Goal: Task Accomplishment & Management: Manage account settings

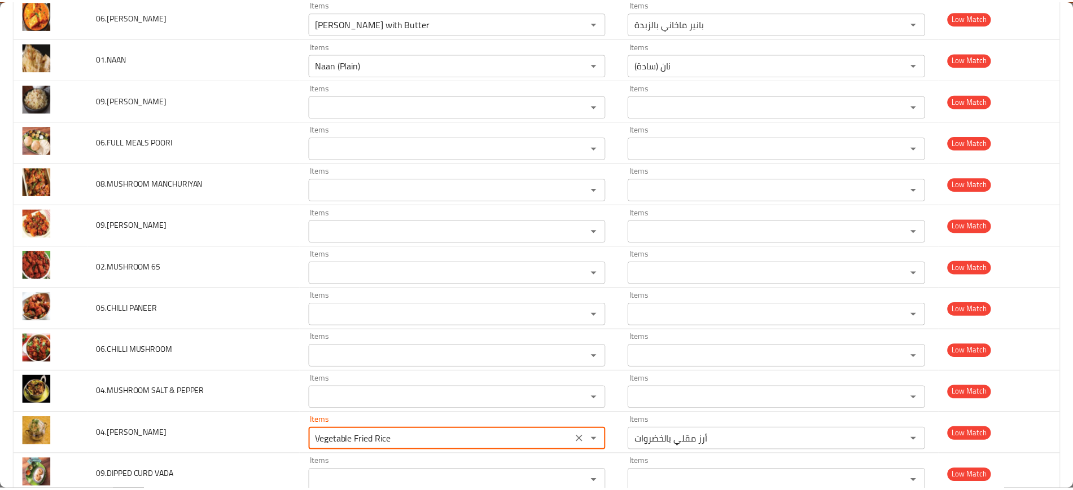
scroll to position [3171, 0]
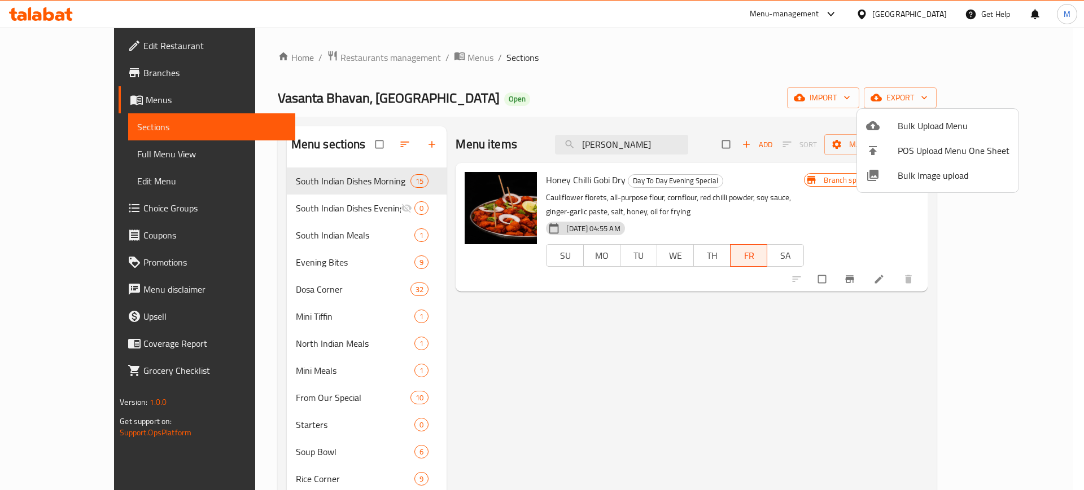
click at [649, 142] on div at bounding box center [542, 245] width 1084 height 490
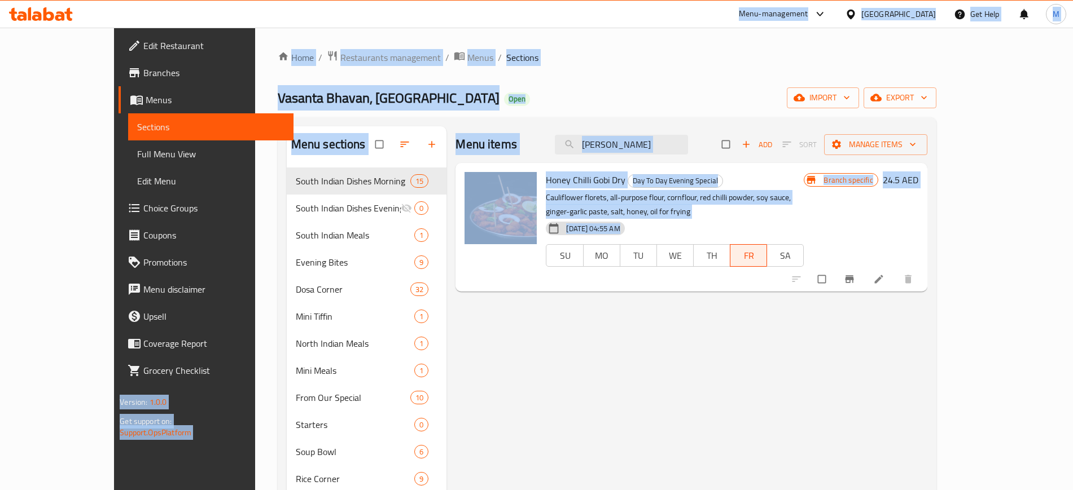
click at [649, 142] on input "Chilli Gobi" at bounding box center [621, 145] width 133 height 20
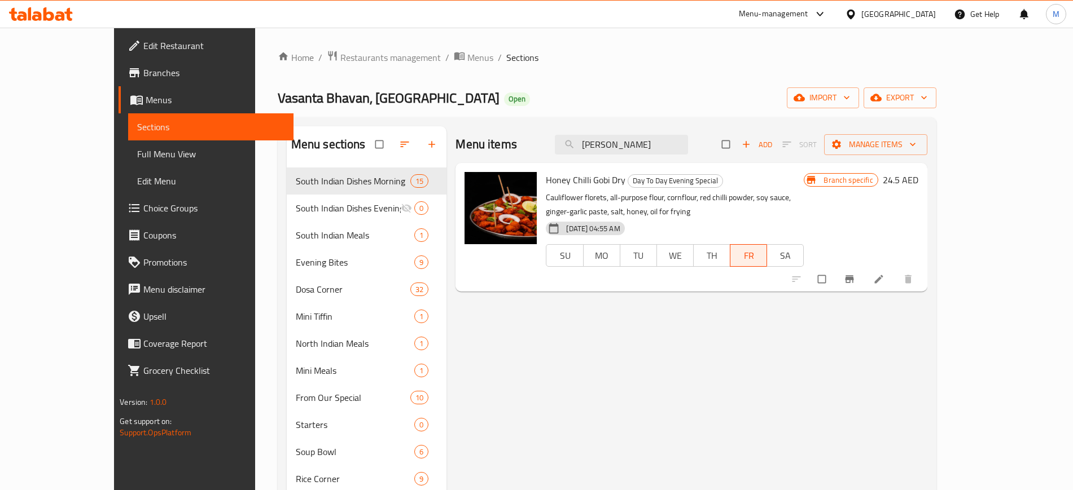
drag, startPoint x: 677, startPoint y: 143, endPoint x: 590, endPoint y: 133, distance: 88.1
click at [590, 133] on div "Menu items Chilli Gobi Add Sort Manage items" at bounding box center [690, 144] width 471 height 37
paste input "Honey Chilli Gobi Dry"
type input "Honey Chilli Gobi Dry"
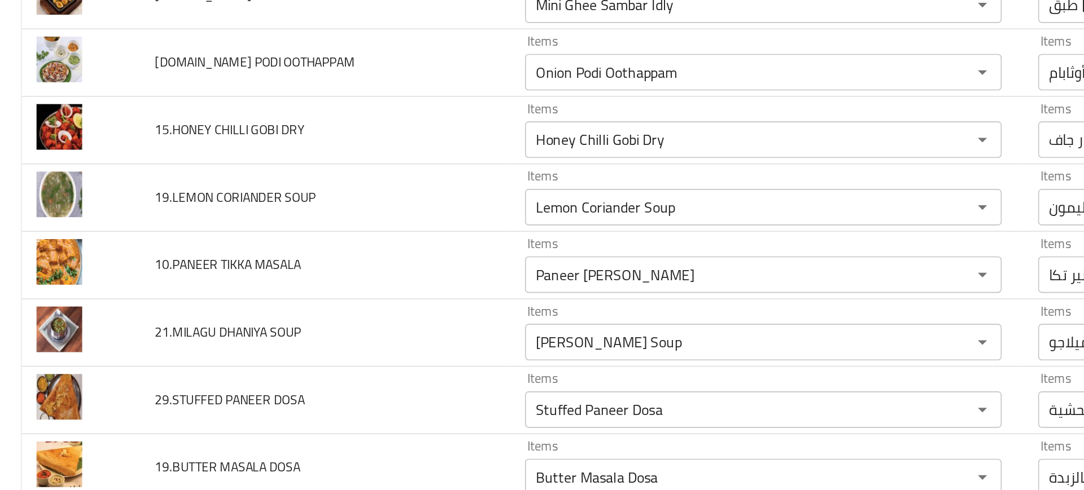
scroll to position [577, 0]
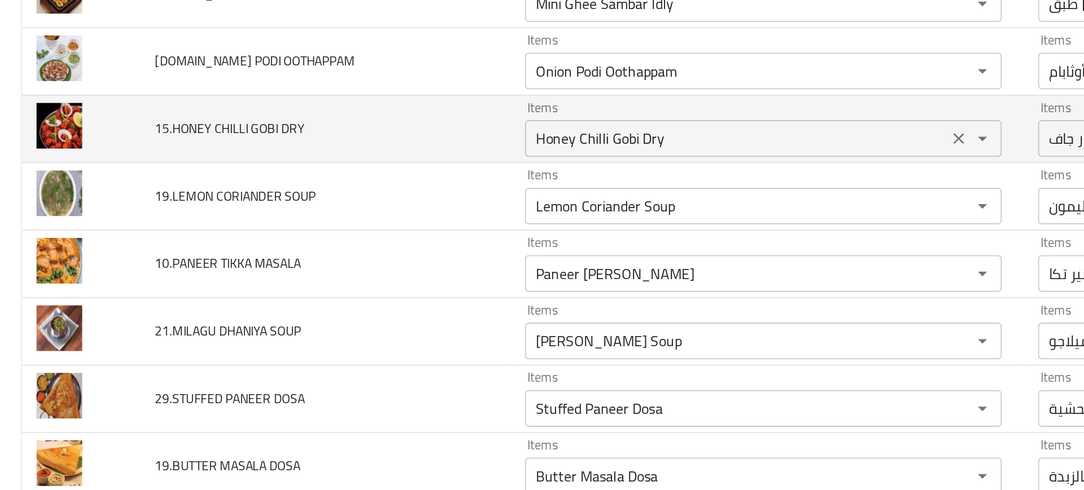
click at [328, 167] on DRY "Honey Chilli Gobi Dry" at bounding box center [455, 165] width 255 height 16
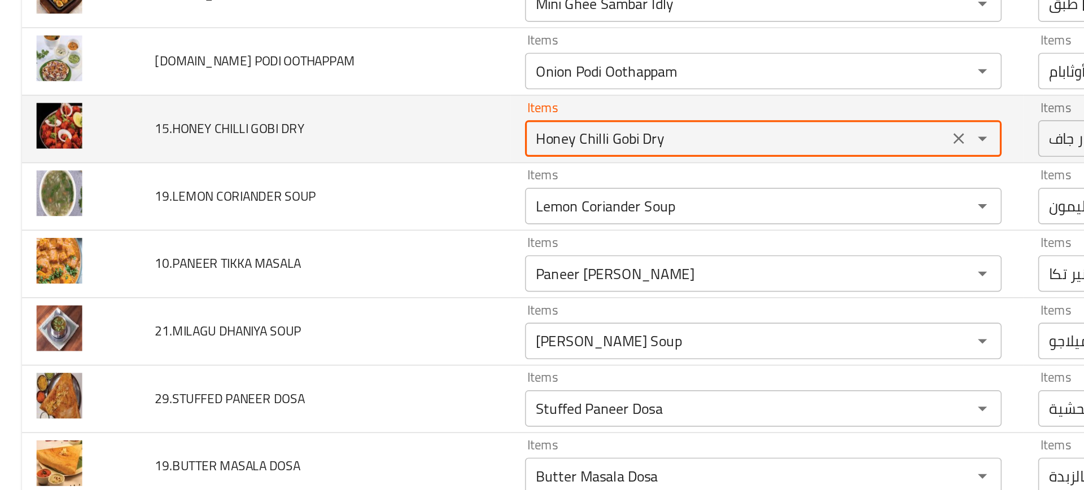
click at [328, 167] on DRY "Honey Chilli Gobi Dry" at bounding box center [455, 165] width 255 height 16
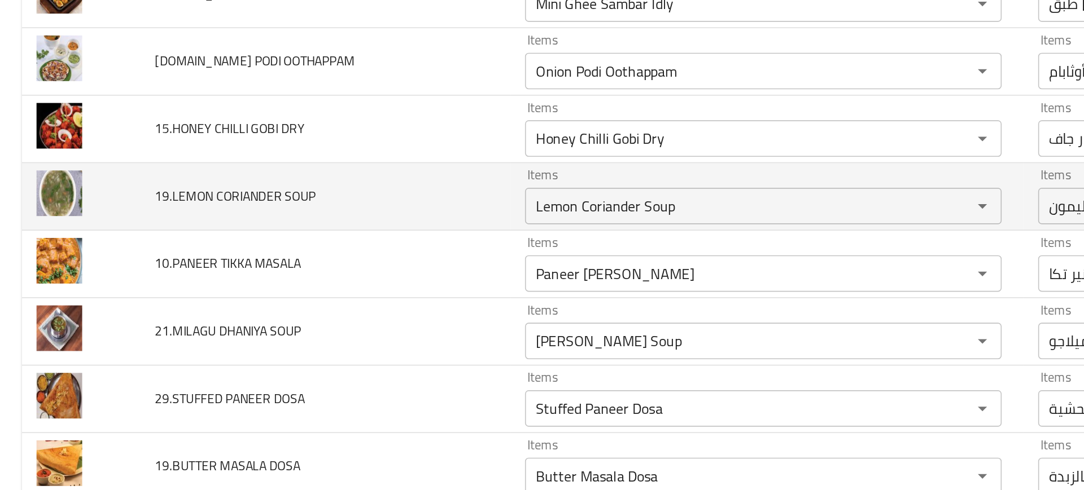
click at [254, 210] on td "19.LEMON CORIANDER SOUP" at bounding box center [201, 201] width 229 height 42
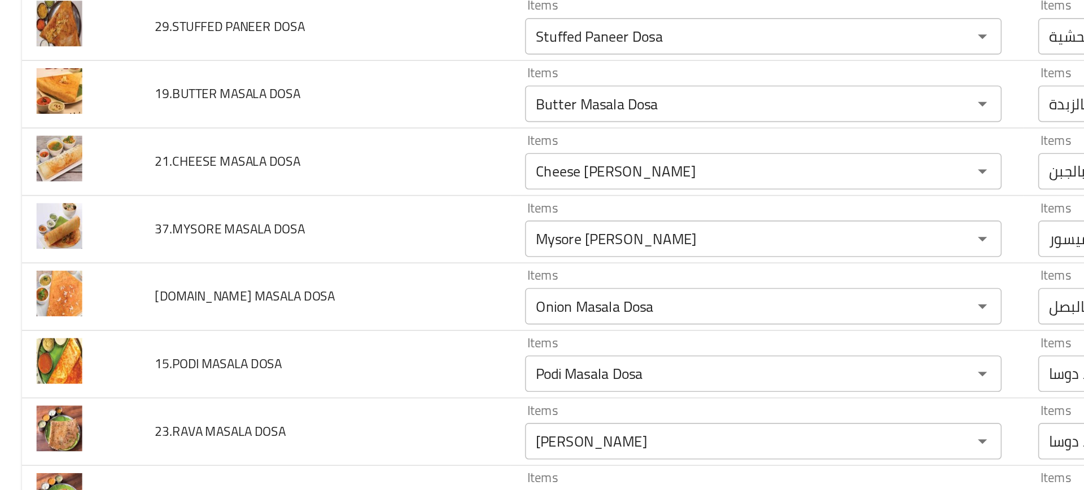
scroll to position [807, 0]
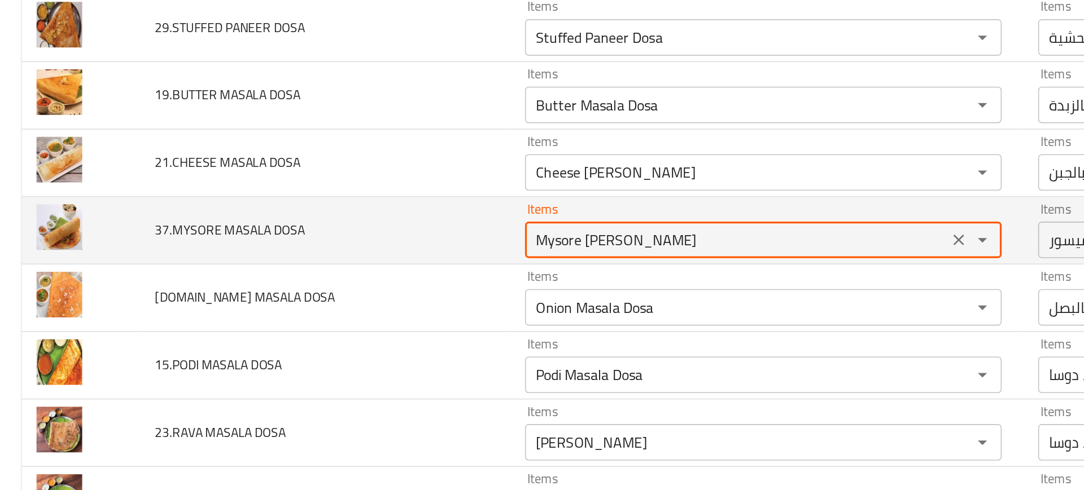
click at [357, 227] on DOSA "Mysore Masala Dosa" at bounding box center [455, 228] width 255 height 16
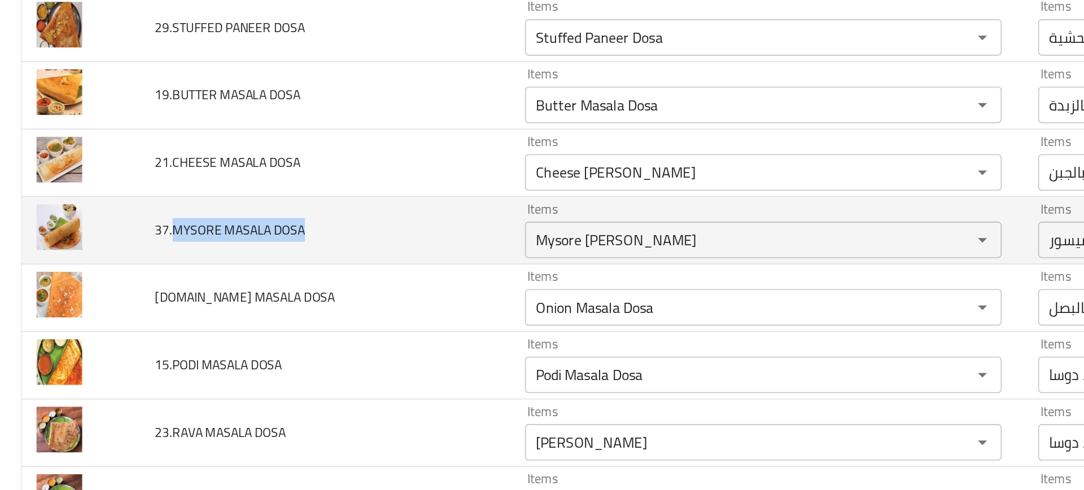
drag, startPoint x: 108, startPoint y: 217, endPoint x: 195, endPoint y: 218, distance: 87.5
click at [195, 218] on td "37.MYSORE MASALA DOSA" at bounding box center [201, 222] width 229 height 42
copy span "MYSORE MASALA DOSA"
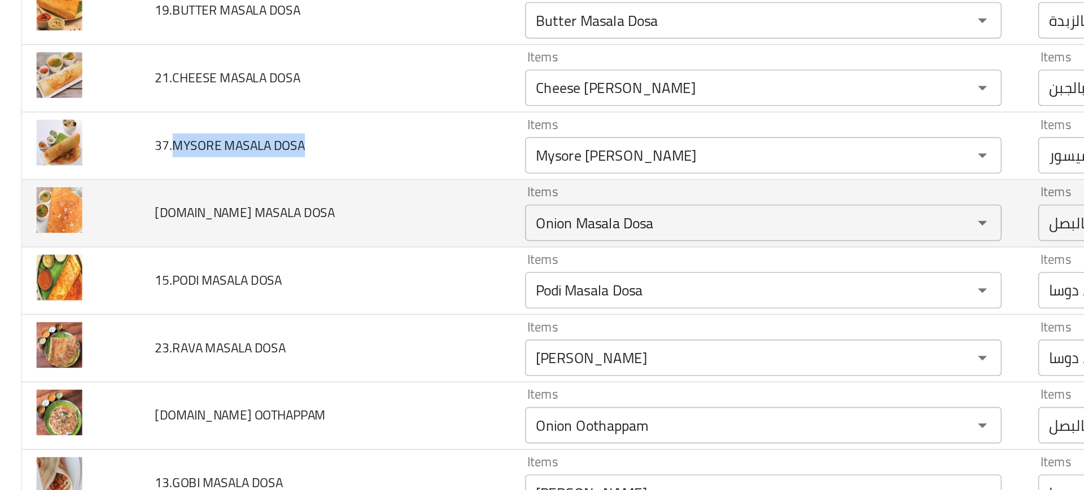
scroll to position [861, 0]
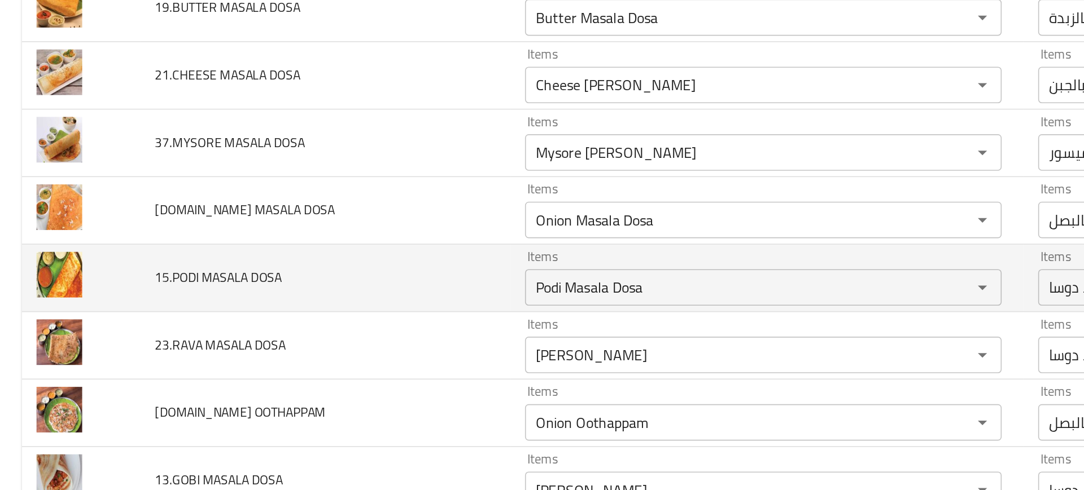
click at [213, 247] on td "15.PODI MASALA DOSA" at bounding box center [201, 251] width 229 height 42
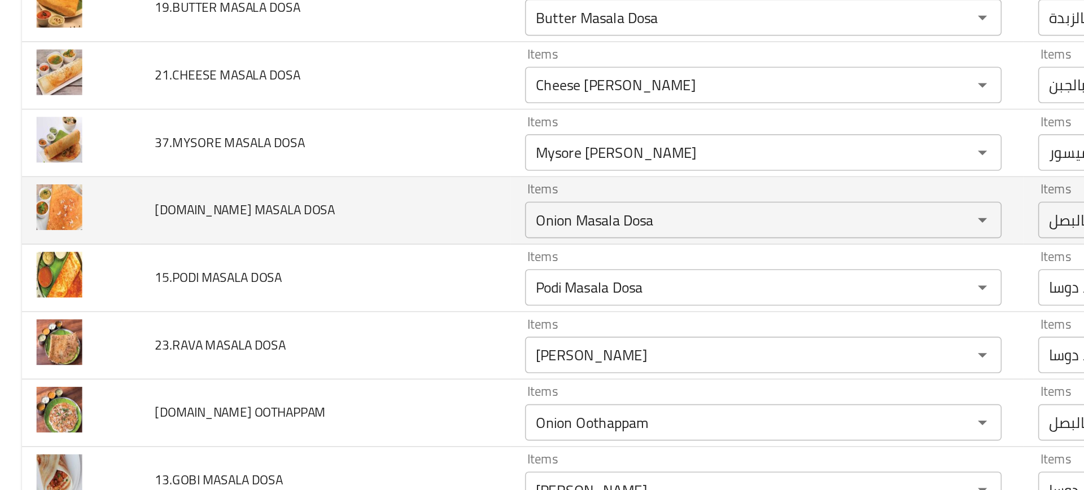
click at [267, 213] on td "13.ONION MASALA DOSA" at bounding box center [201, 210] width 229 height 42
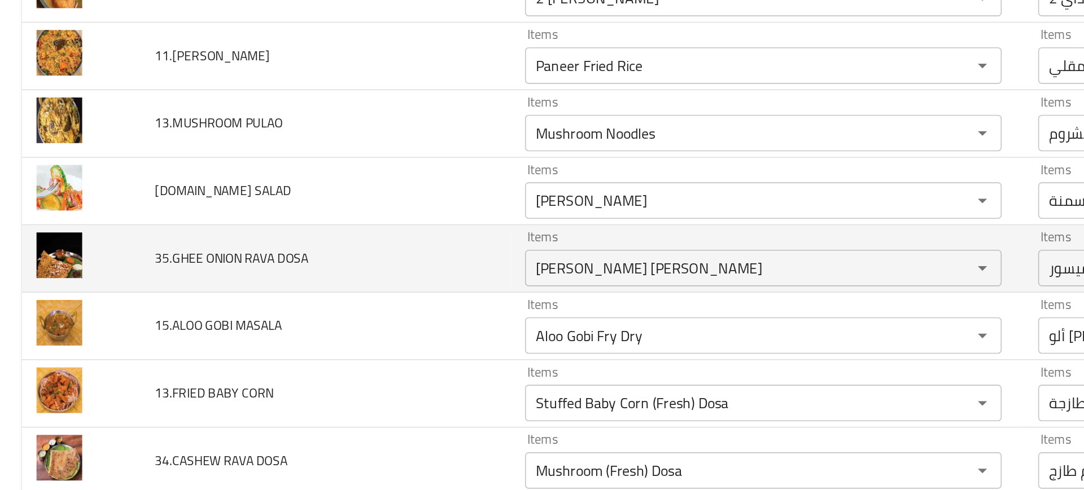
click at [284, 218] on td "35.GHEE ONION RAVA DOSA" at bounding box center [201, 239] width 229 height 42
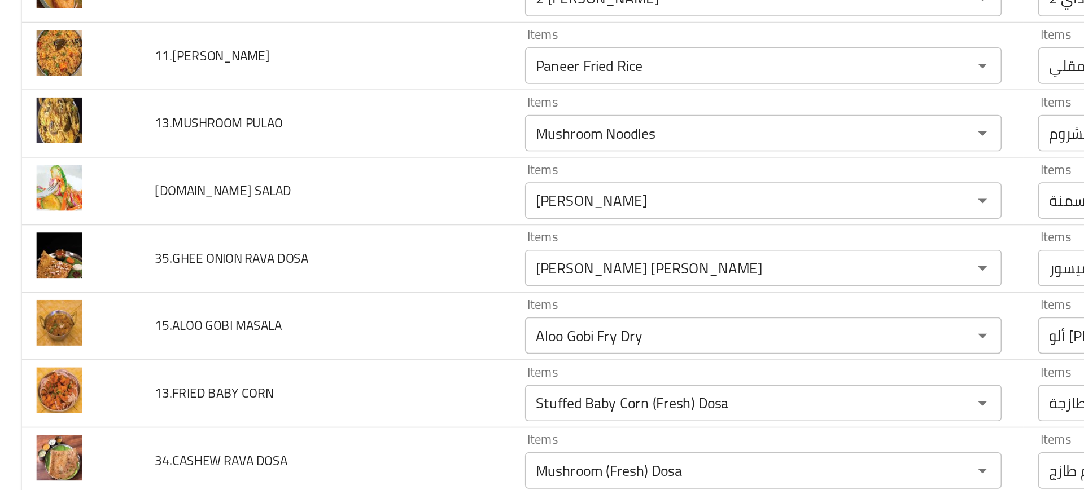
scroll to position [783, 0]
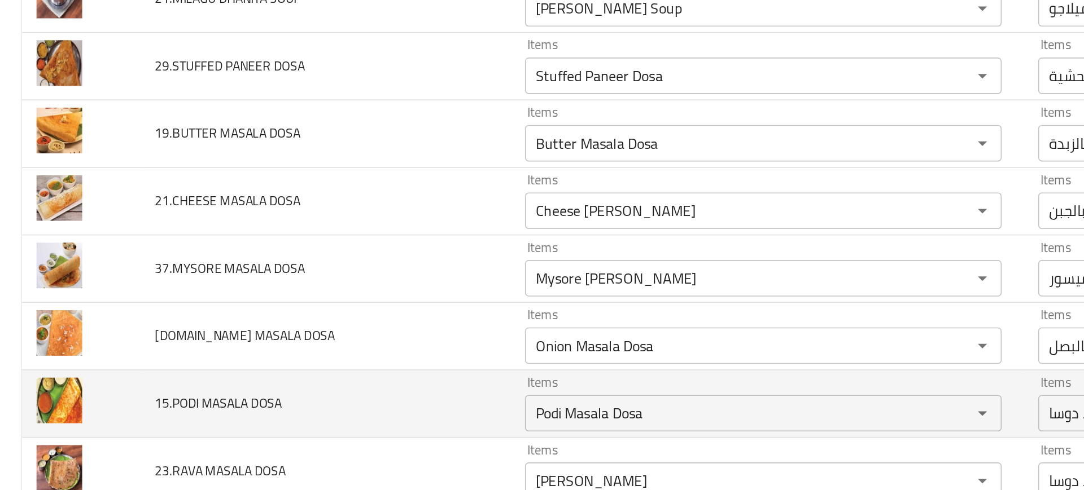
click at [195, 318] on td "15.PODI MASALA DOSA" at bounding box center [201, 329] width 229 height 42
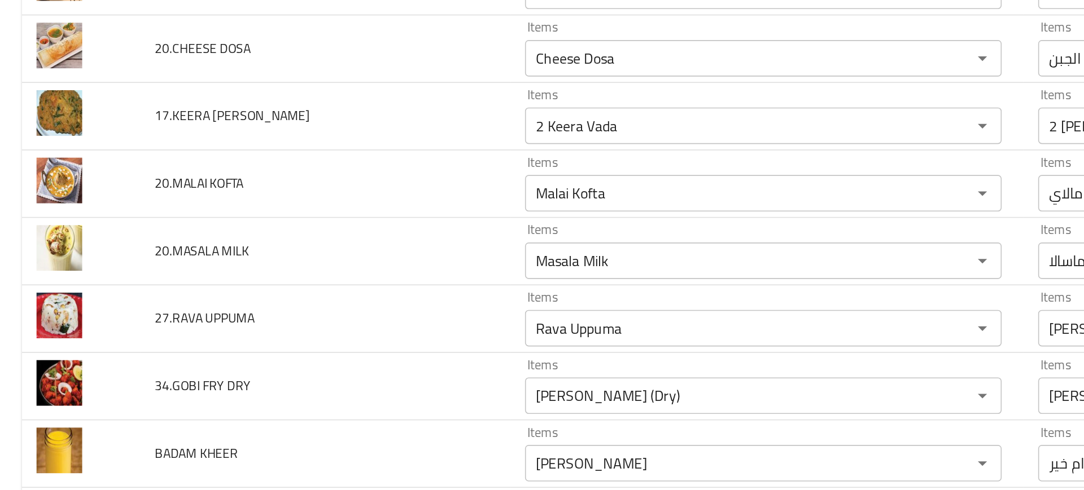
scroll to position [2090, 0]
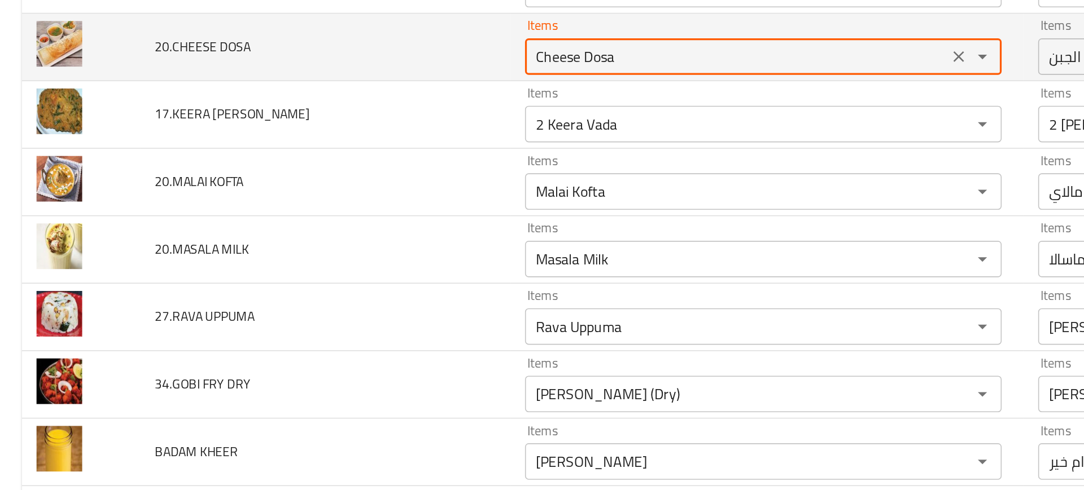
click at [330, 119] on DOSA "Cheese Dosa" at bounding box center [455, 114] width 255 height 16
click at [374, 112] on DOSA "Cheese Dosa" at bounding box center [455, 114] width 255 height 16
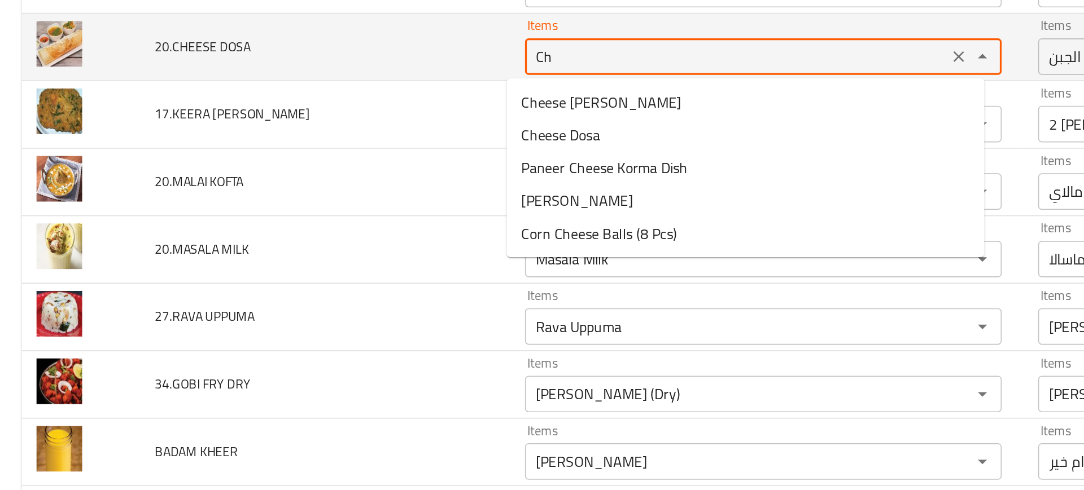
type DOSA "C"
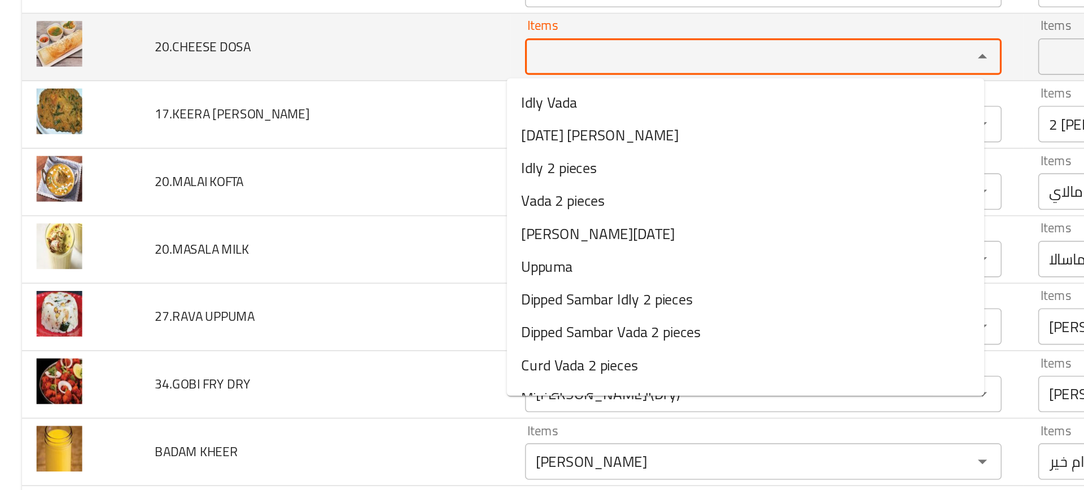
click at [115, 109] on span "20.CHEESE DOSA" at bounding box center [125, 107] width 59 height 15
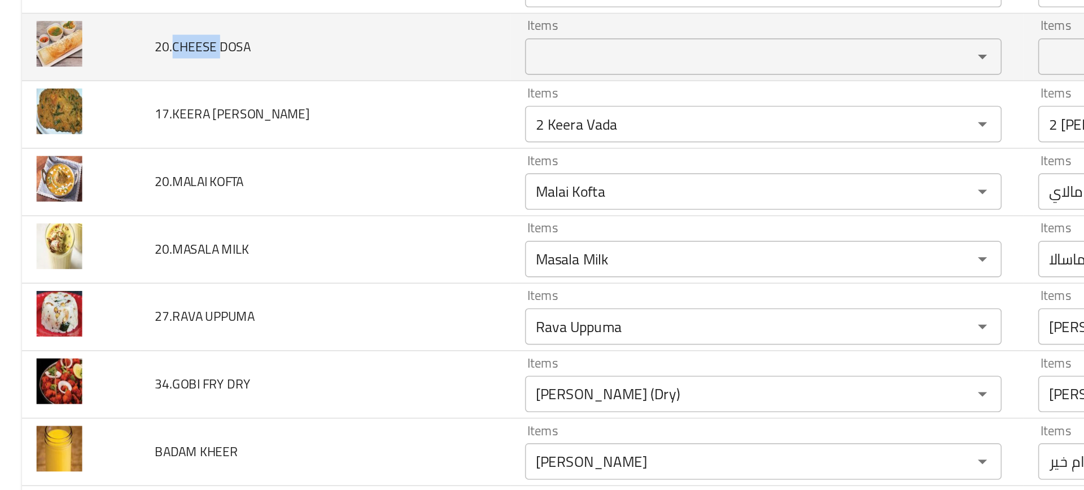
click at [115, 109] on span "20.CHEESE DOSA" at bounding box center [125, 107] width 59 height 15
copy span "20.CHEESE DOSA"
click at [88, 102] on td "20.CHEESE DOSA" at bounding box center [201, 108] width 229 height 42
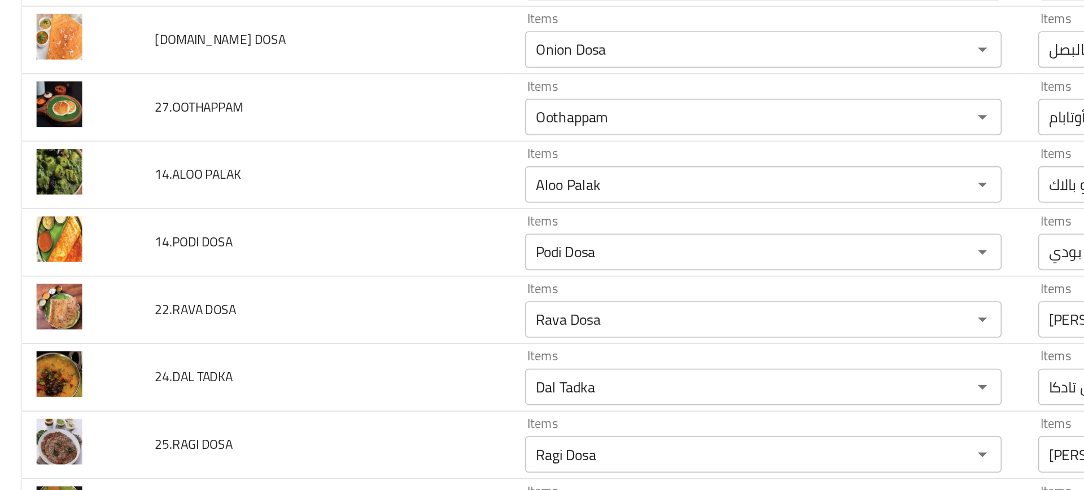
scroll to position [2429, 0]
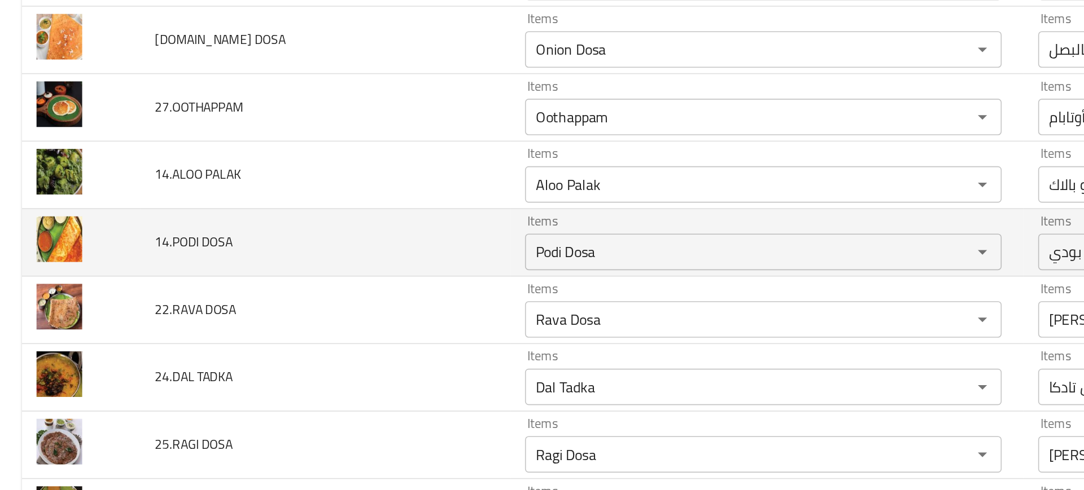
click at [127, 214] on td "14.PODI DOSA" at bounding box center [201, 229] width 229 height 42
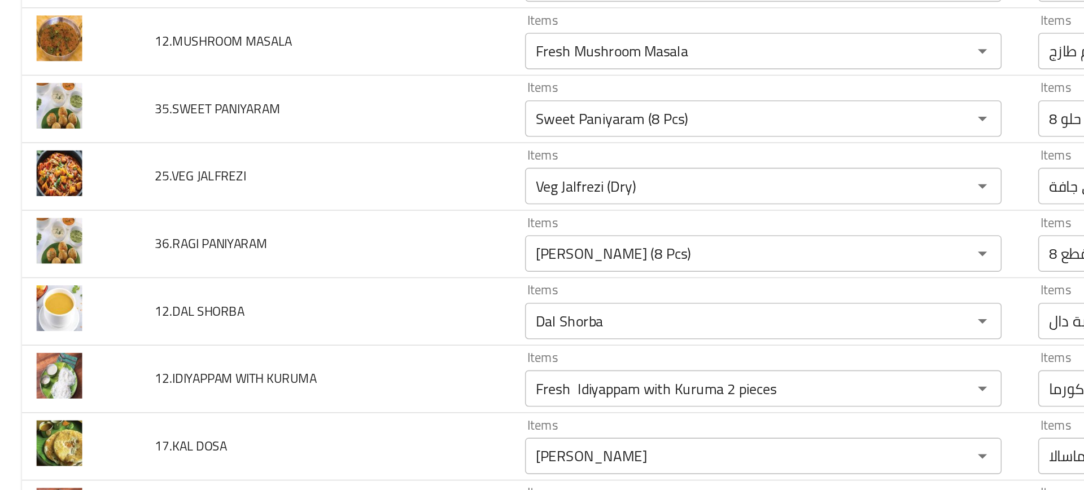
scroll to position [2970, 0]
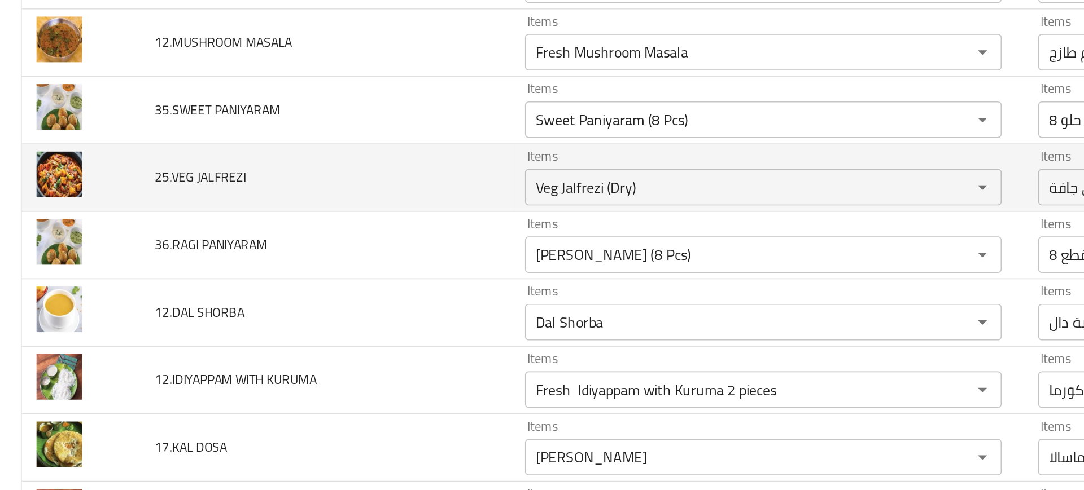
click at [112, 187] on span "25.VEG JALFREZI" at bounding box center [124, 188] width 56 height 15
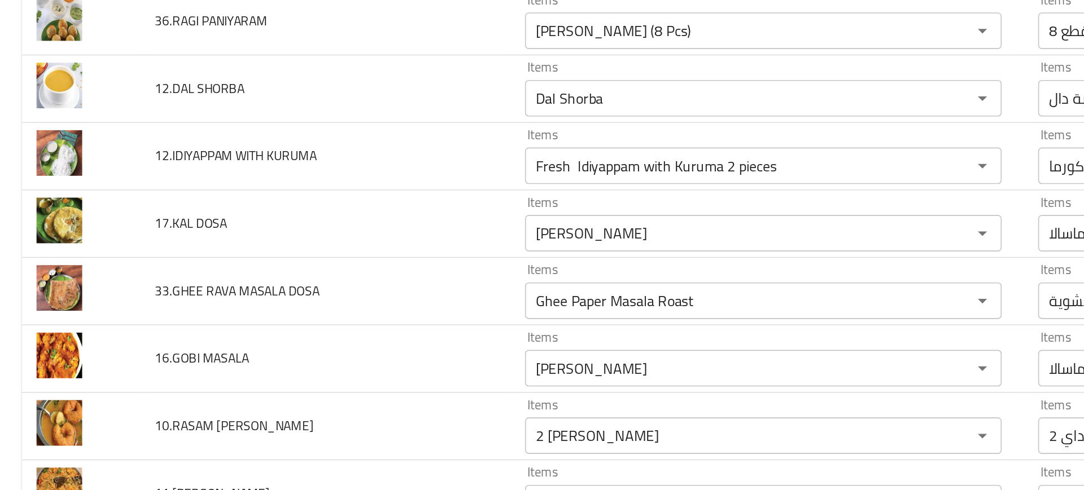
scroll to position [3107, 0]
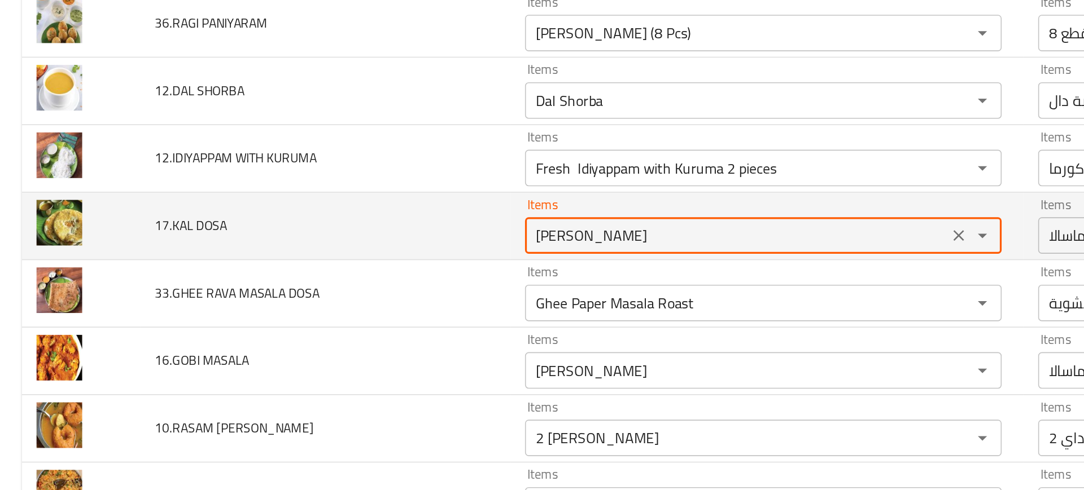
click at [339, 217] on DOSA "Masala Dosa" at bounding box center [455, 225] width 255 height 16
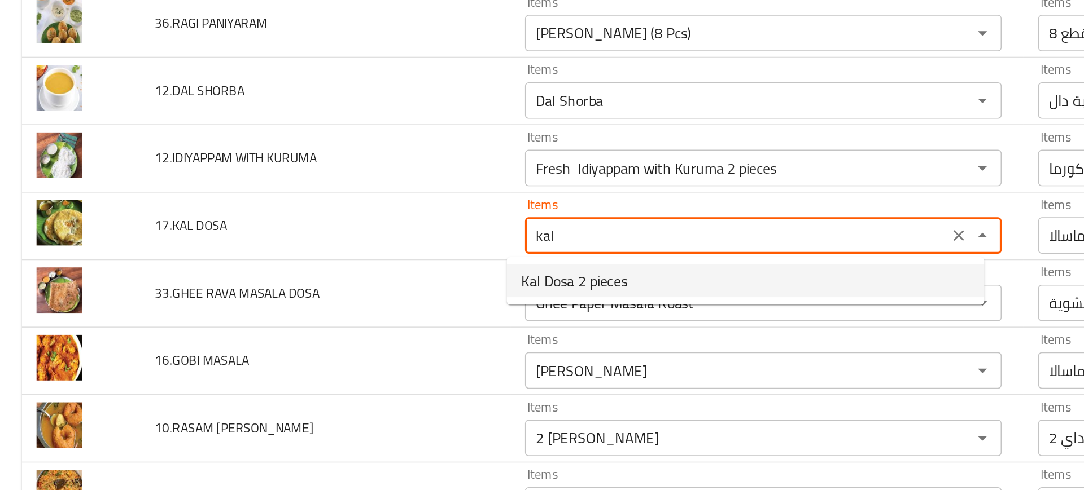
click at [382, 252] on span "Kal Dosa 2 pieces" at bounding box center [354, 253] width 65 height 14
type DOSA "Kal Dosa 2 pieces"
type DOSA-ar "كال دوسا"
type DOSA "Kal Dosa 2 pieces"
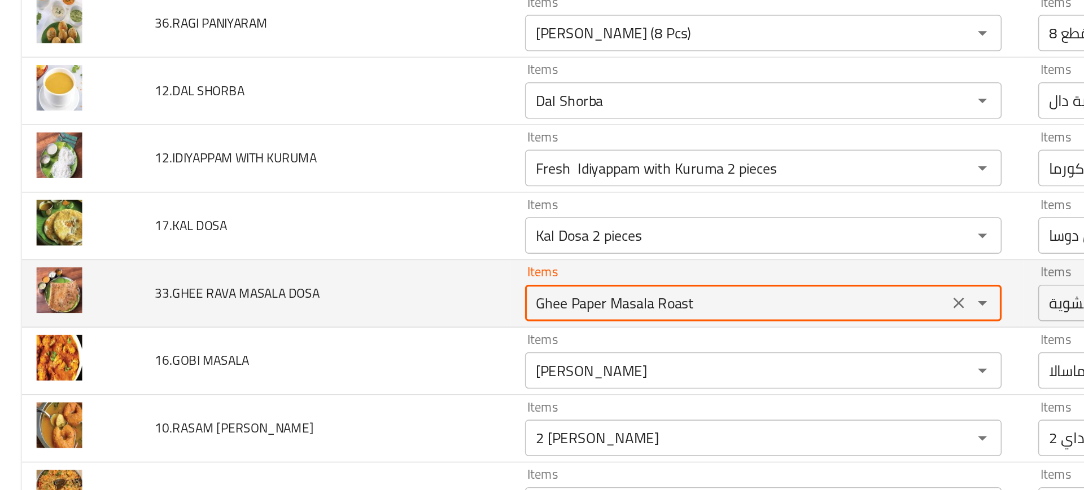
click at [369, 259] on DOSA "Ghee Paper Masala Roast" at bounding box center [455, 267] width 255 height 16
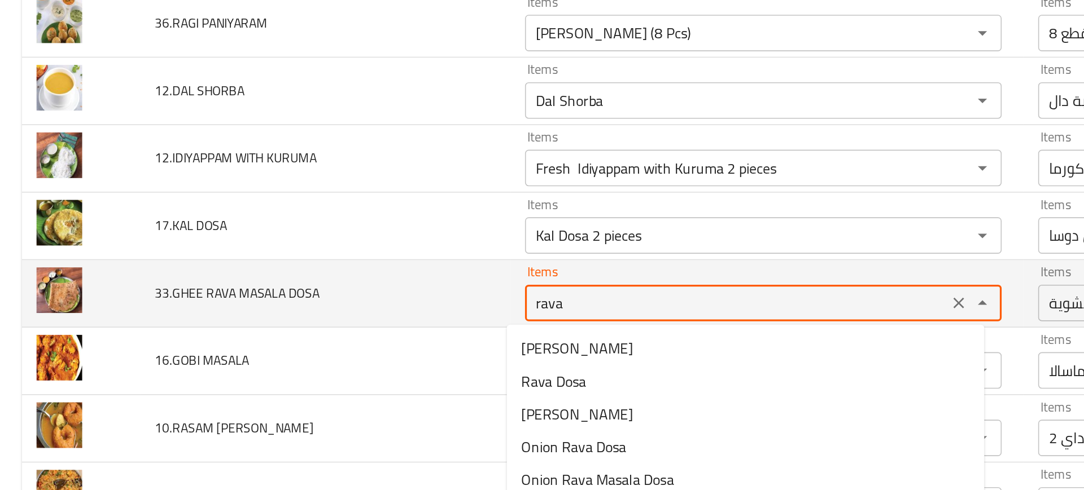
type DOSA "rava m"
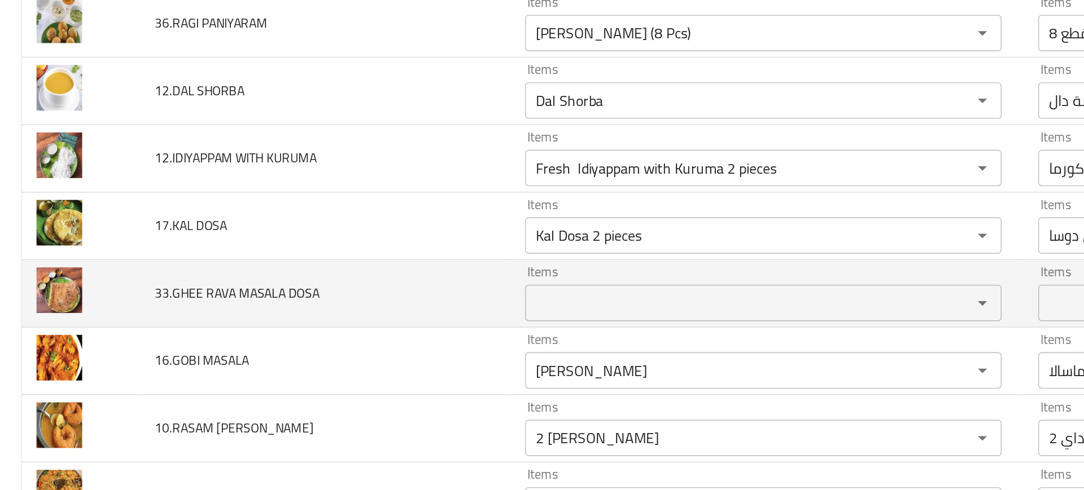
click at [273, 278] on td "33.GHEE RAVA MASALA DOSA" at bounding box center [201, 261] width 229 height 42
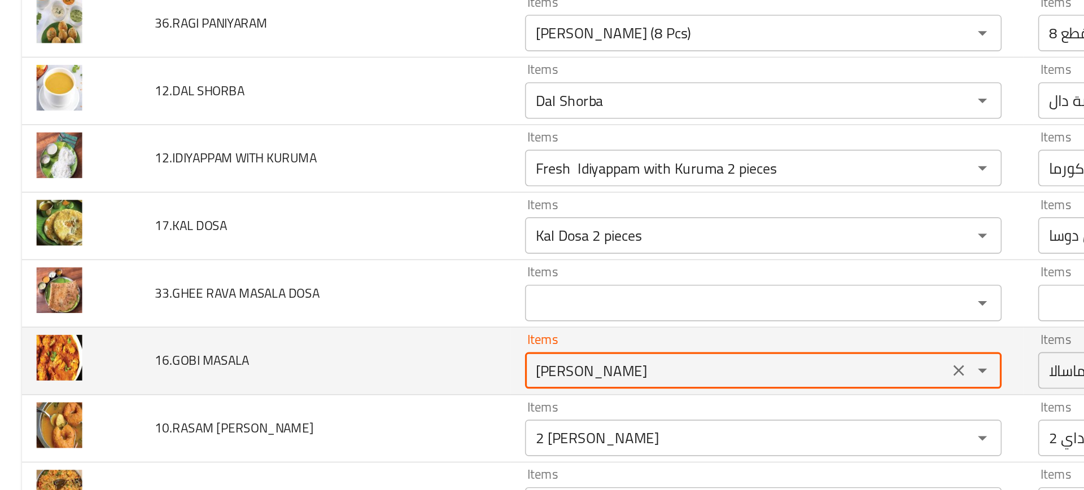
click at [388, 313] on MASALA "Aloo Masala" at bounding box center [455, 308] width 255 height 16
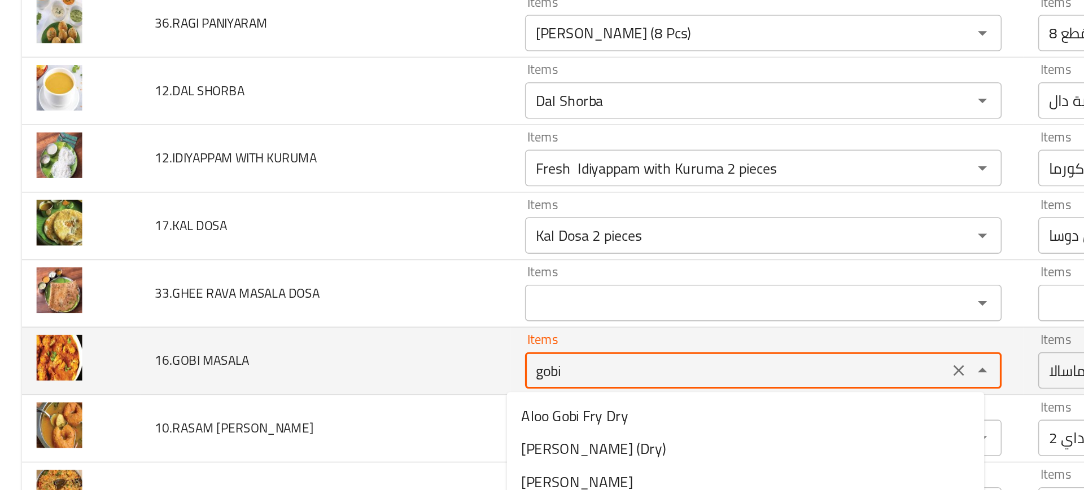
type MASALA "gobi m"
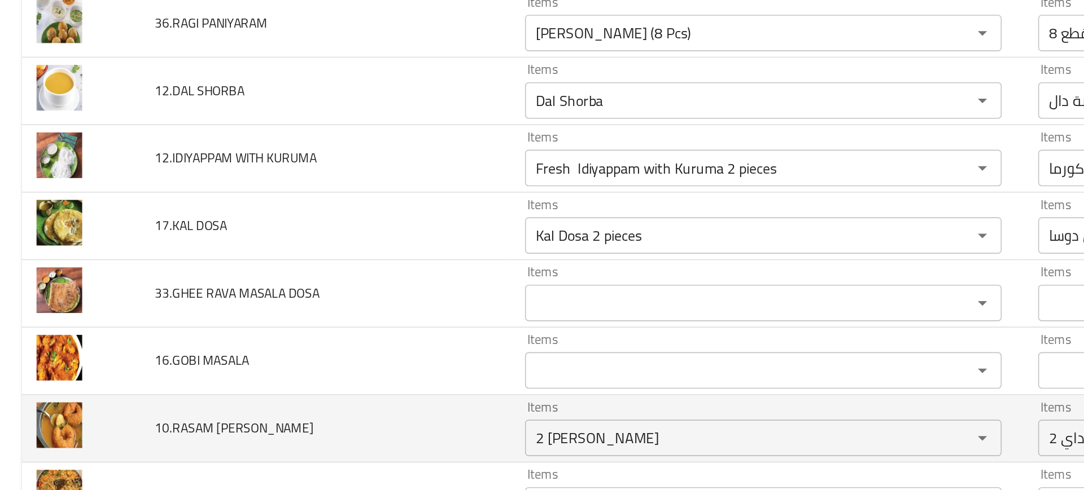
click at [228, 346] on td "10.RASAM VADA" at bounding box center [201, 344] width 229 height 42
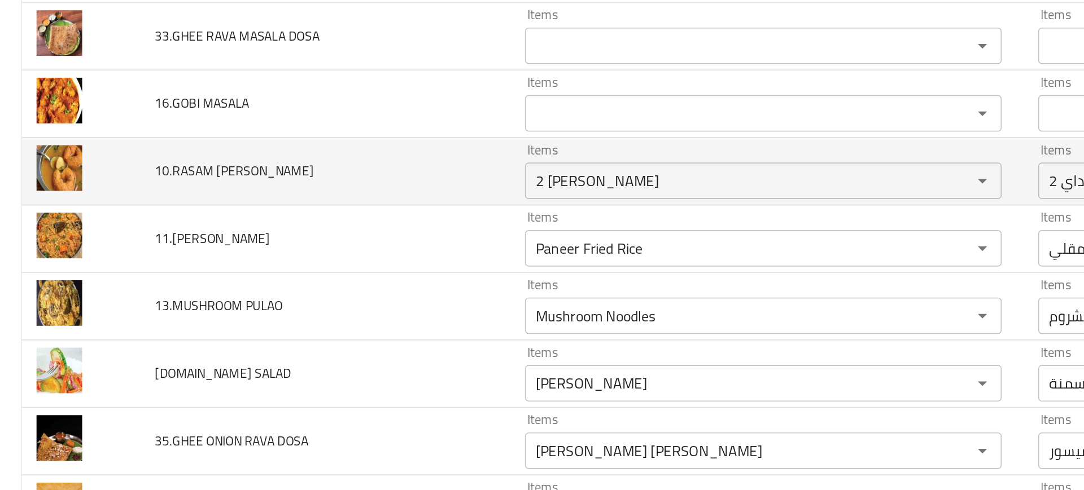
scroll to position [3292, 0]
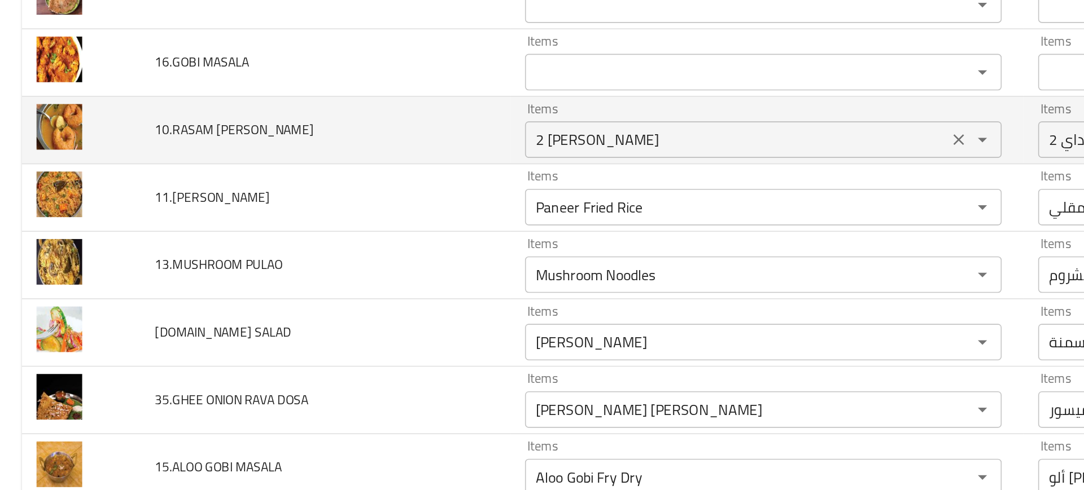
click at [348, 160] on VADA "2 Masala Vadai" at bounding box center [455, 165] width 255 height 16
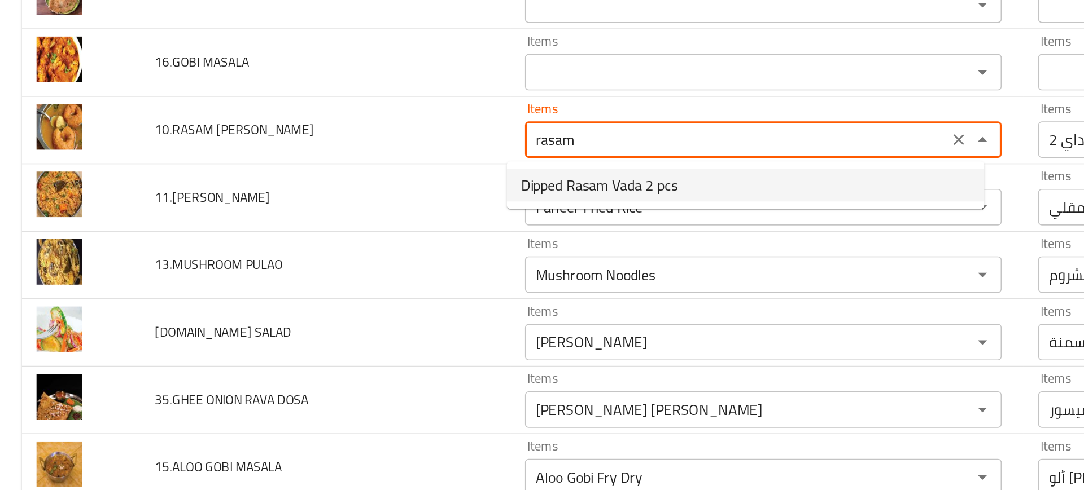
click at [372, 190] on span "Dipped Rasam Vada 2 pcs" at bounding box center [370, 194] width 97 height 14
type VADA "Dipped Rasam Vada 2 pcs"
type VADA-ar "طبق رسام فادا مغمس"
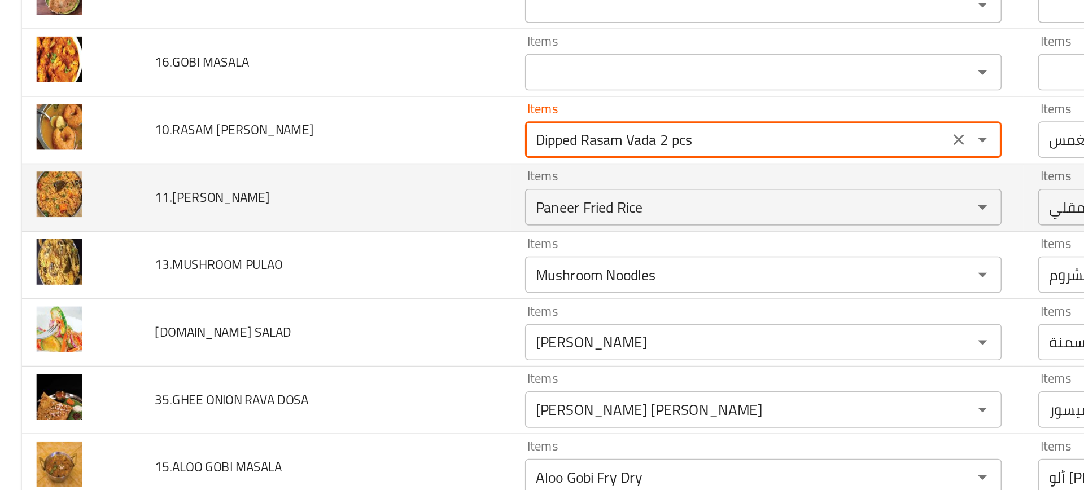
type VADA "Dipped Rasam Vada 2 pcs"
click at [316, 205] on td "Items Paneer Fried Rice Items" at bounding box center [474, 202] width 317 height 42
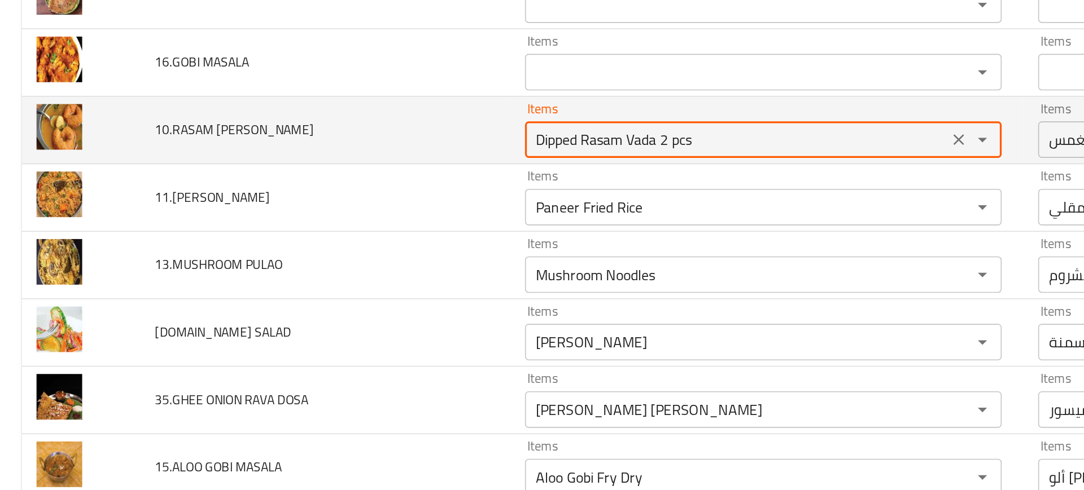
click at [387, 163] on VADA "Dipped Rasam Vada 2 pcs" at bounding box center [455, 165] width 255 height 16
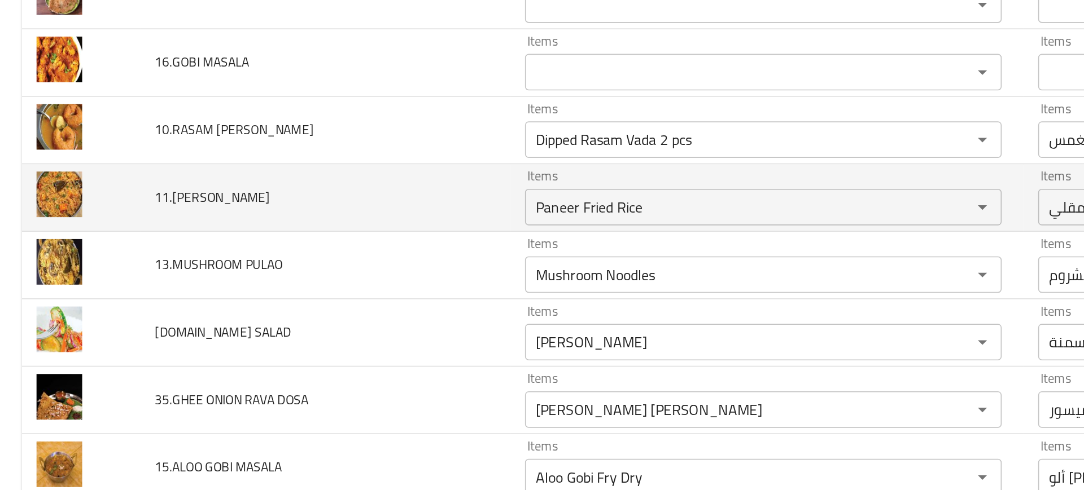
click at [271, 205] on td "11.PANEER BRIYANI" at bounding box center [201, 202] width 229 height 42
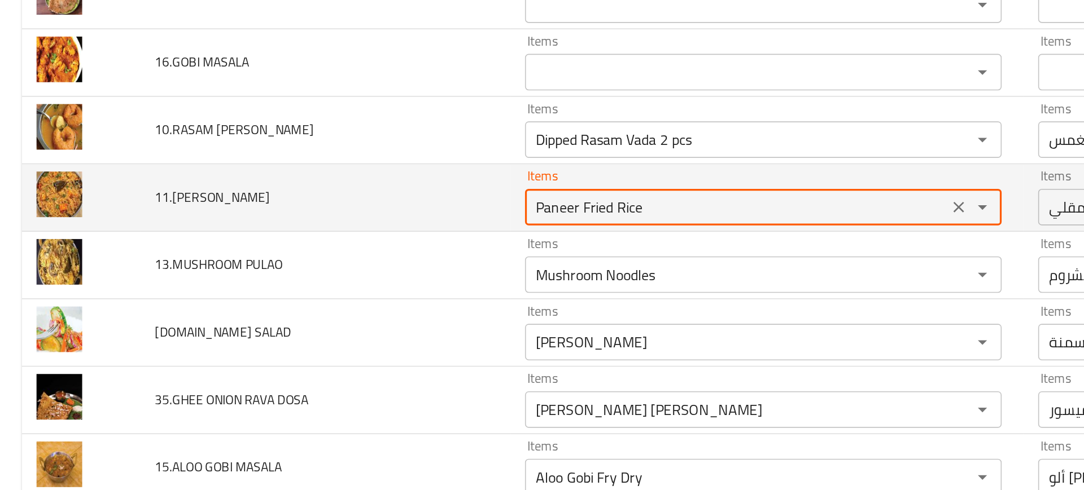
click at [332, 212] on BRIYANI "Paneer Fried Rice" at bounding box center [455, 207] width 255 height 16
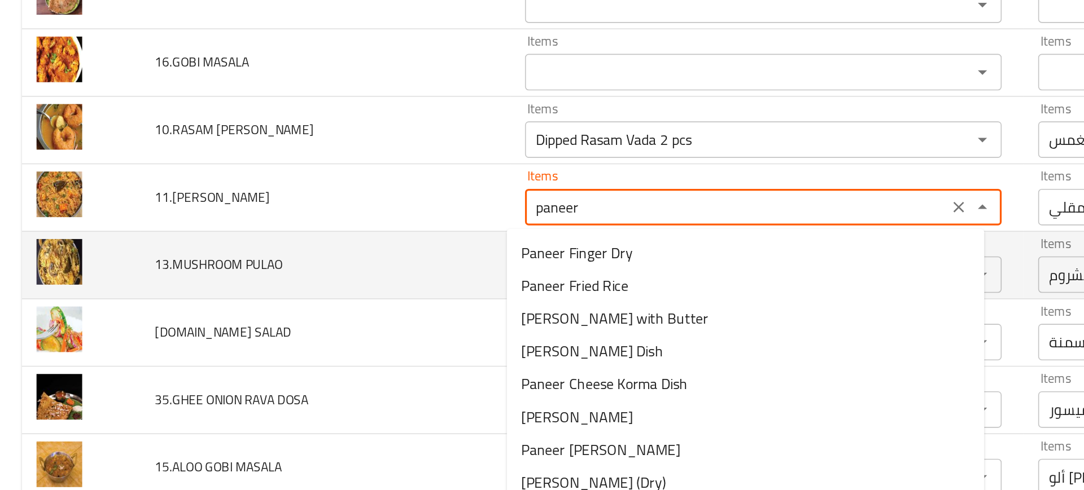
type BRIYANI "paneer b"
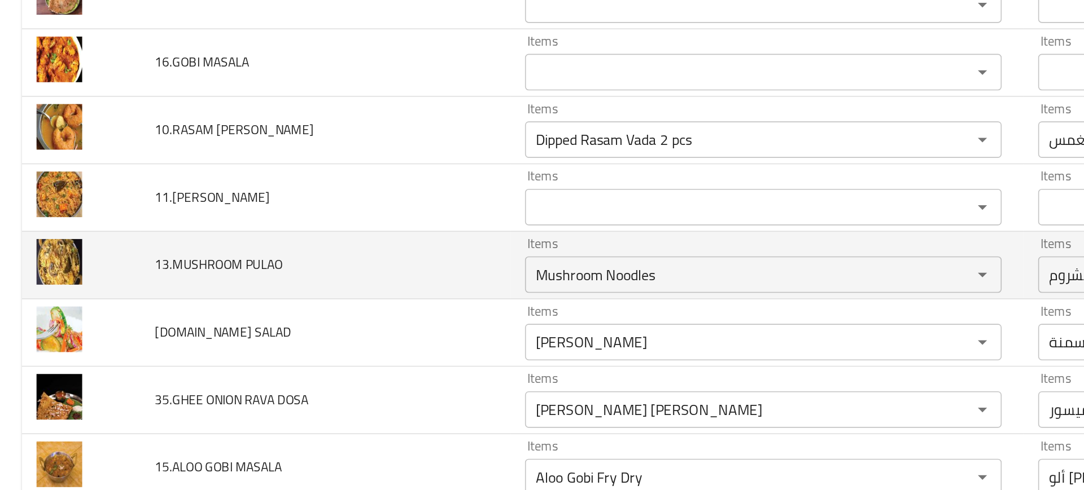
click at [253, 234] on td "13.MUSHROOM PULAO" at bounding box center [201, 243] width 229 height 42
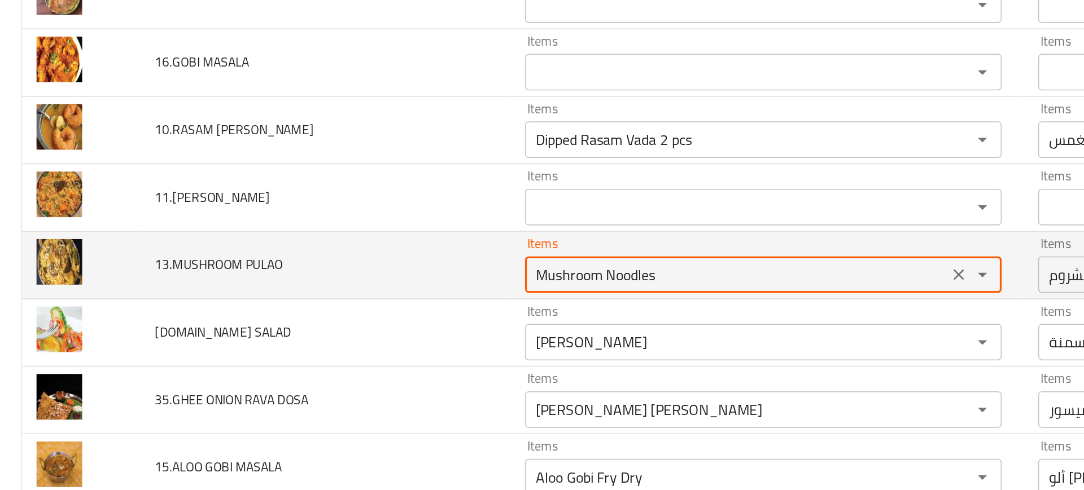
click at [328, 247] on PULAO "Mushroom Noodles" at bounding box center [455, 249] width 255 height 16
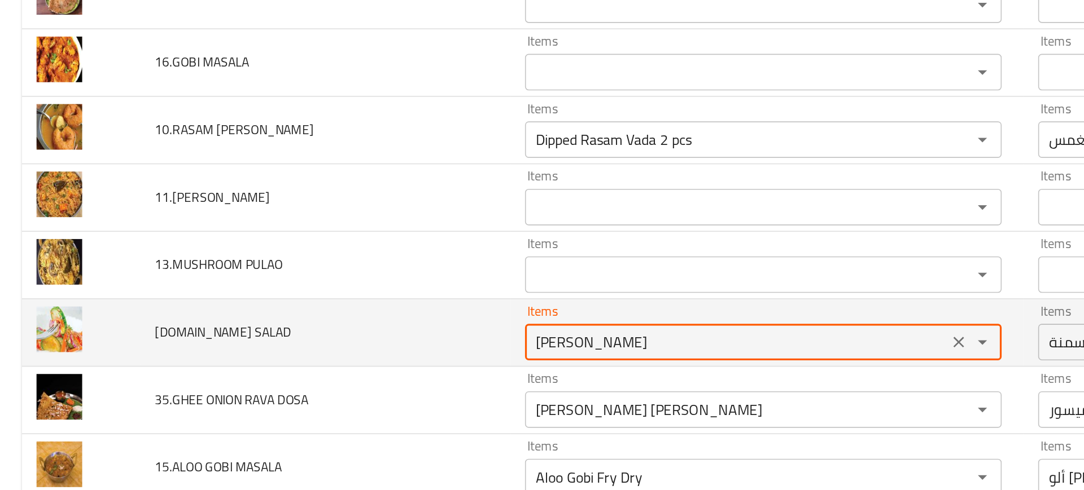
click at [371, 297] on SALAD "Ghee Masala Dosa" at bounding box center [455, 291] width 255 height 16
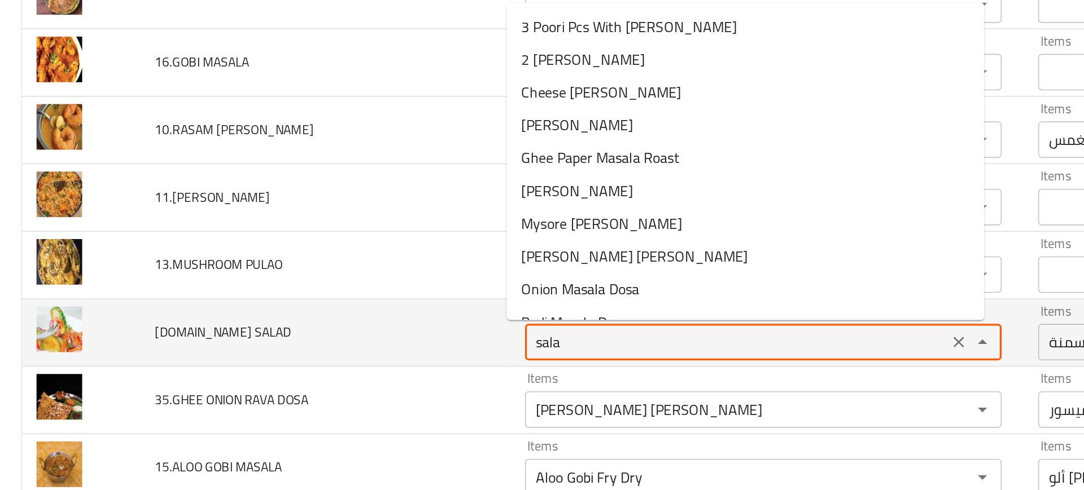
type SALAD "salad"
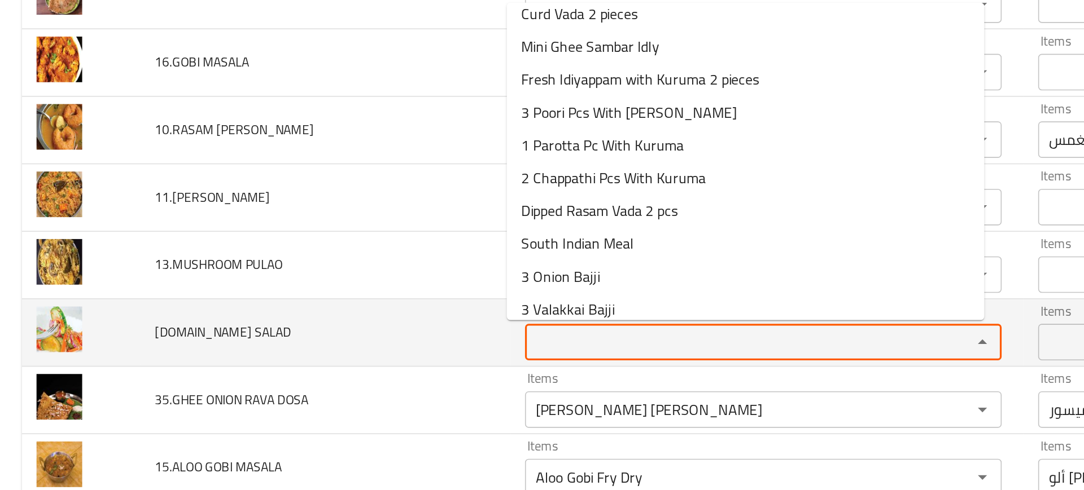
scroll to position [171, 0]
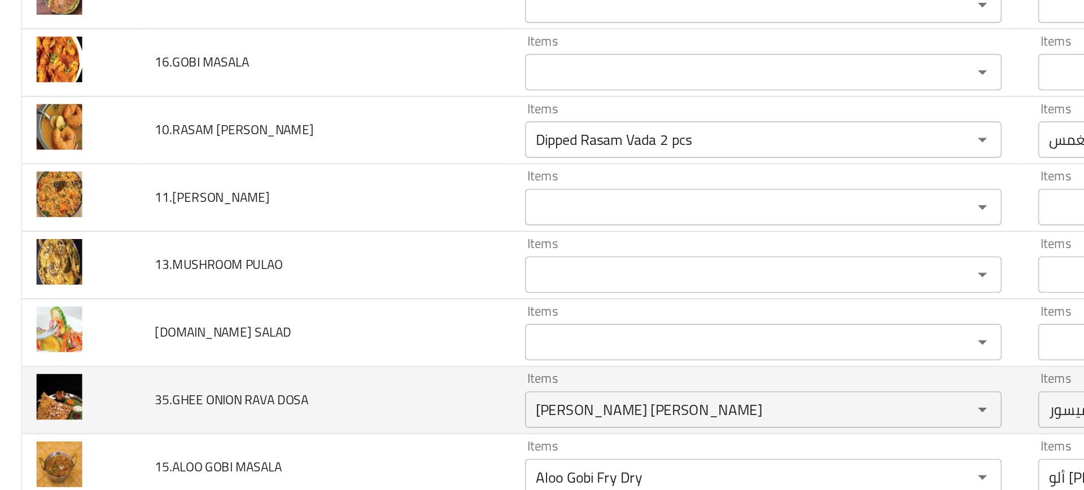
click at [269, 307] on td "35.GHEE ONION RAVA DOSA" at bounding box center [201, 327] width 229 height 42
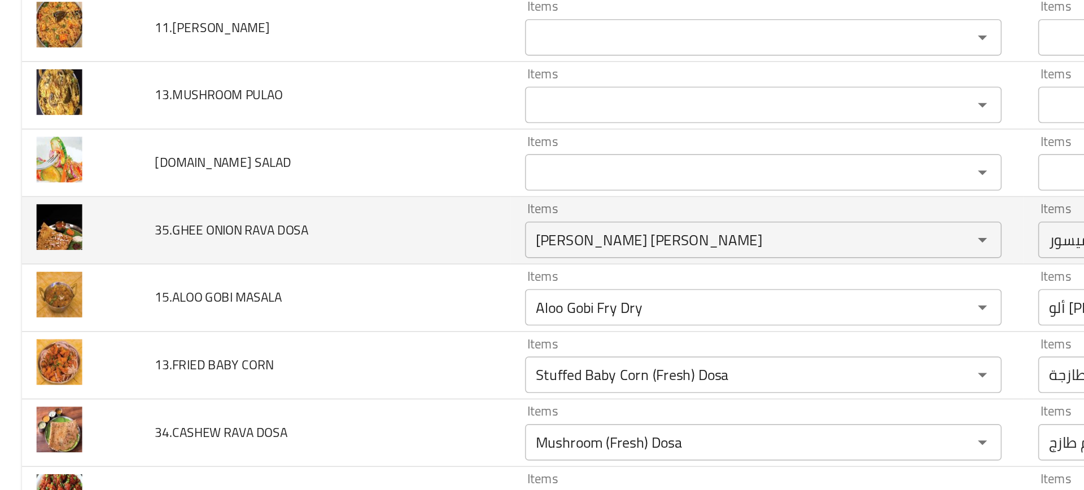
scroll to position [3424, 0]
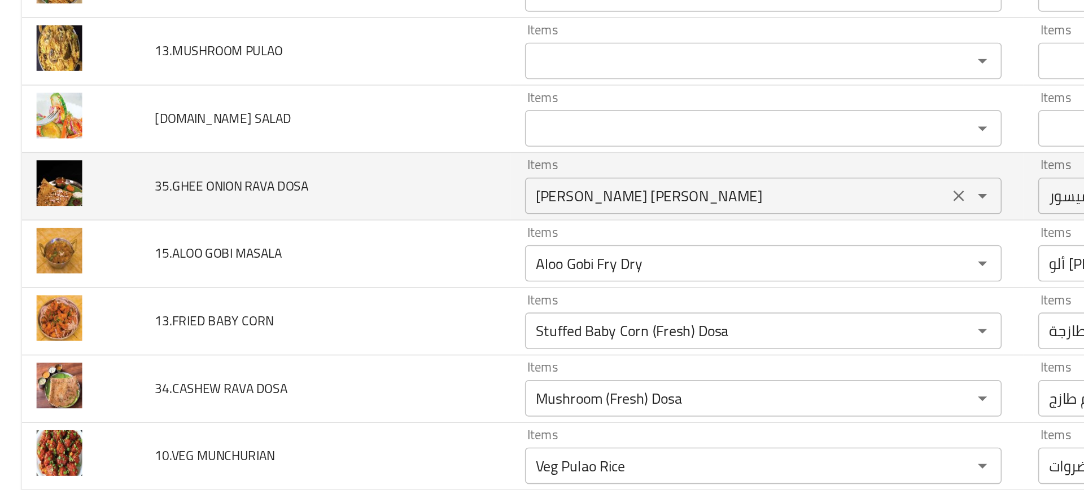
click at [373, 202] on DOSA "Ghee Mysore Masala Dosa" at bounding box center [455, 200] width 255 height 16
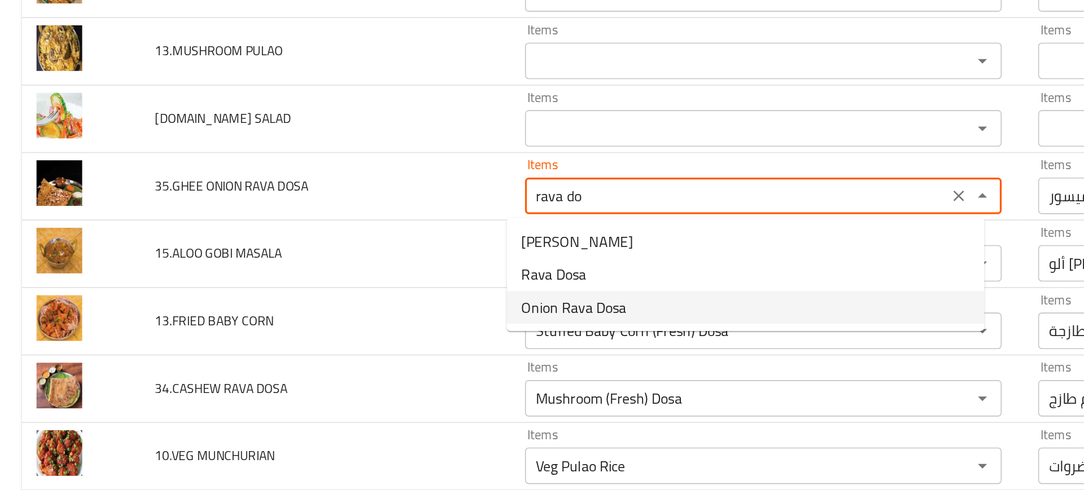
click at [349, 271] on span "Onion Rava Dosa" at bounding box center [354, 269] width 65 height 14
type DOSA "Onion Rava Dosa"
type DOSA-ar "راف دوسا بالبصل"
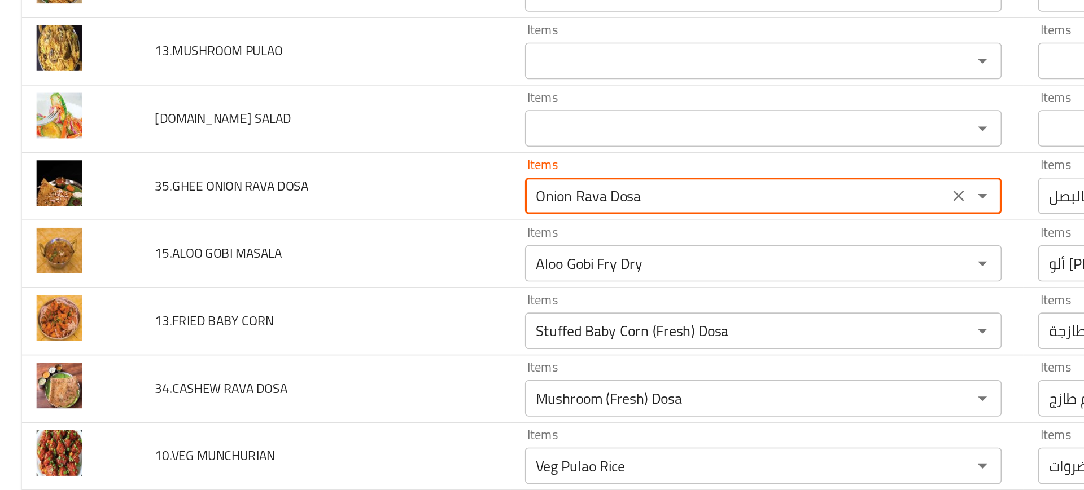
type DOSA "Onion Rava Dosa"
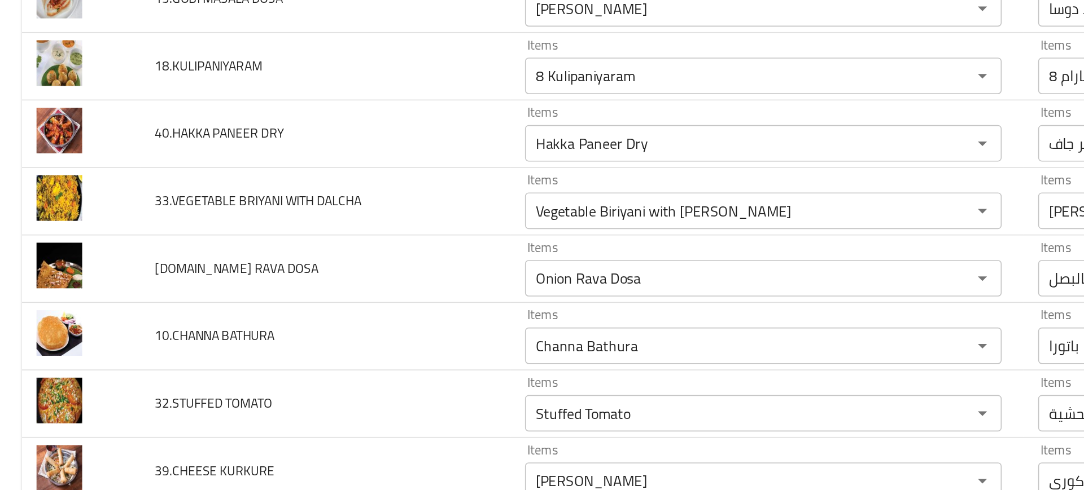
scroll to position [3373, 0]
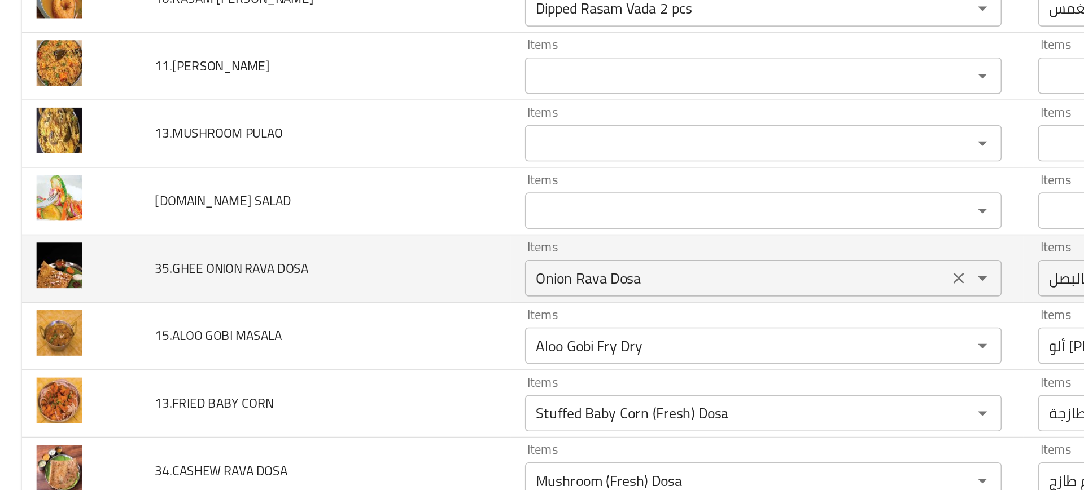
click at [389, 256] on DOSA "Onion Rava Dosa" at bounding box center [455, 251] width 255 height 16
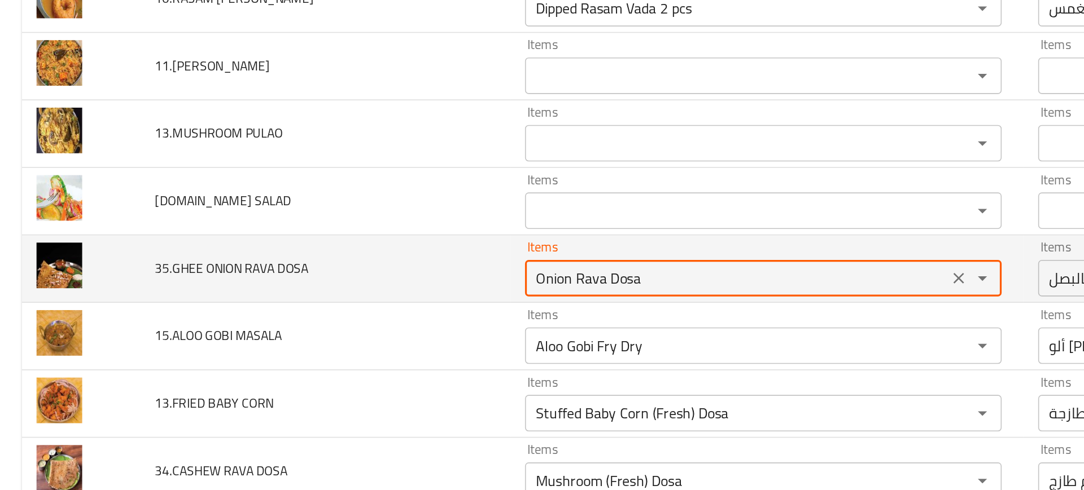
click at [389, 256] on DOSA "Onion Rava Dosa" at bounding box center [455, 251] width 255 height 16
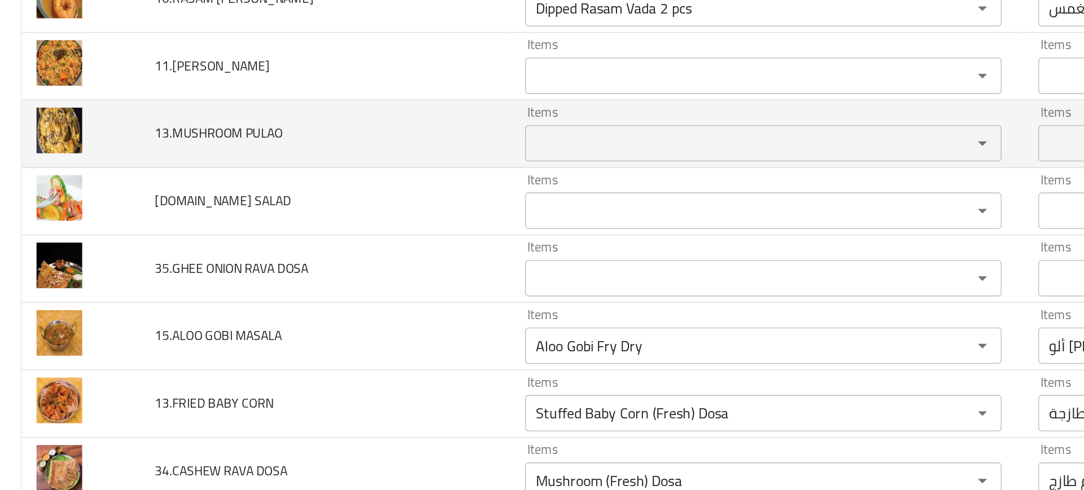
click at [248, 181] on td "13.MUSHROOM PULAO" at bounding box center [201, 162] width 229 height 42
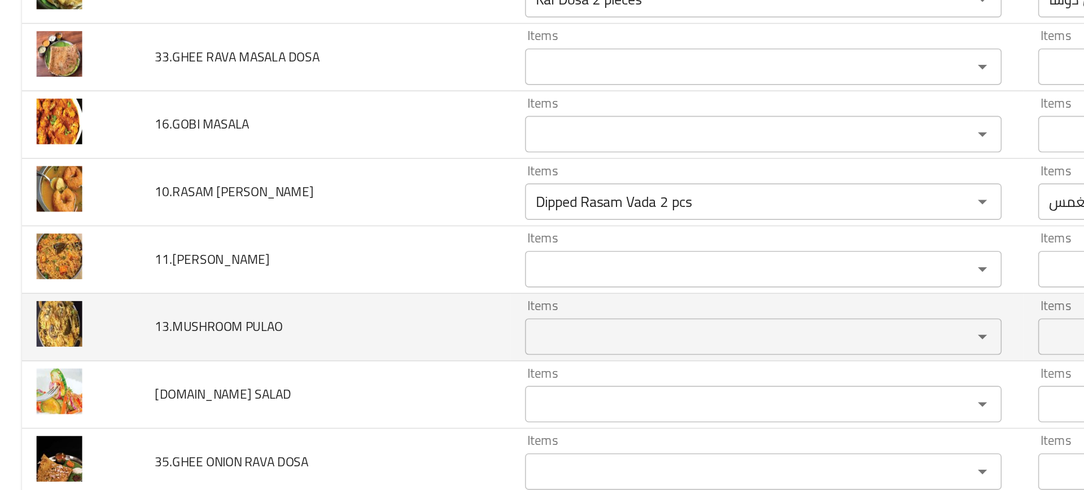
scroll to position [3249, 0]
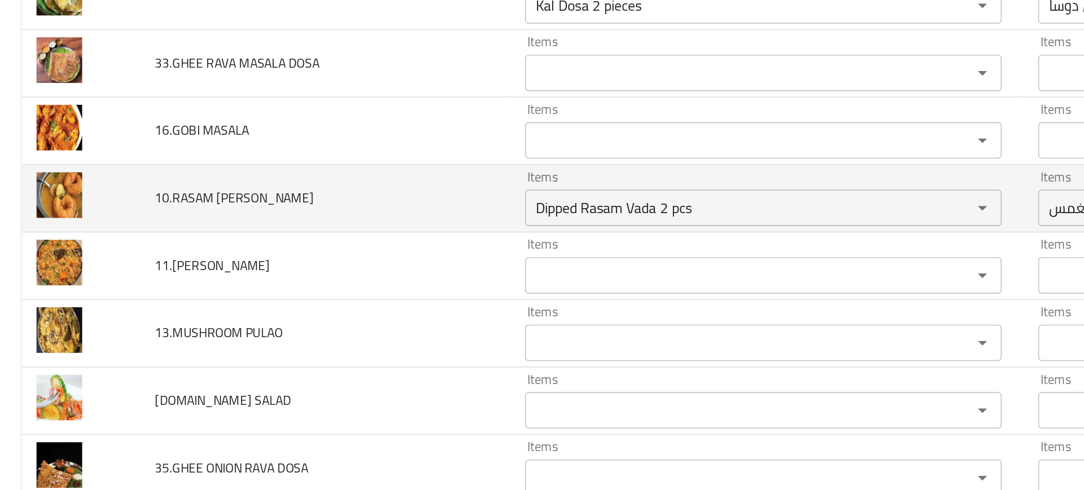
click at [264, 189] on td "10.RASAM VADA" at bounding box center [201, 202] width 229 height 42
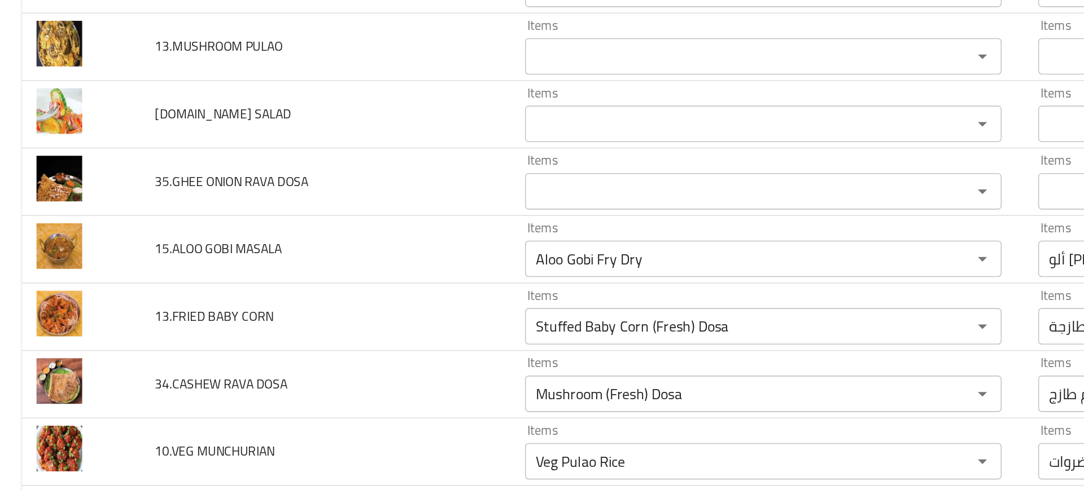
scroll to position [3426, 0]
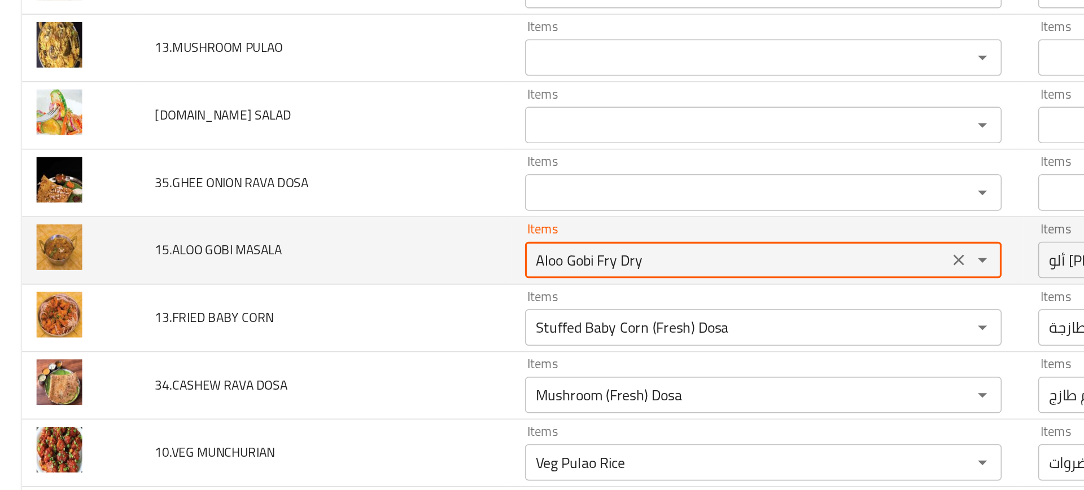
click at [368, 235] on MASALA "Aloo Gobi Fry Dry" at bounding box center [455, 240] width 255 height 16
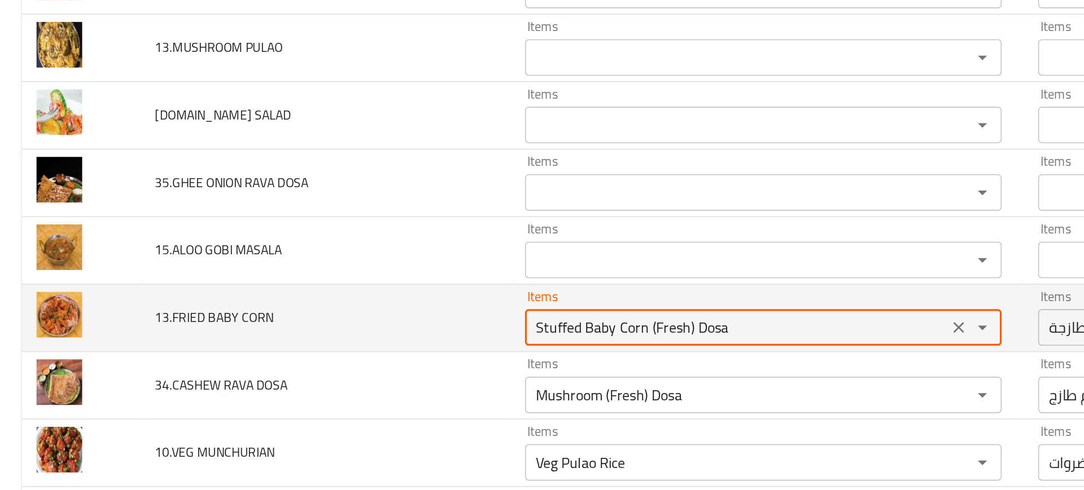
click at [413, 281] on CORN "Stuffed Baby Corn (Fresh) Dosa" at bounding box center [455, 282] width 255 height 16
type CORN "v"
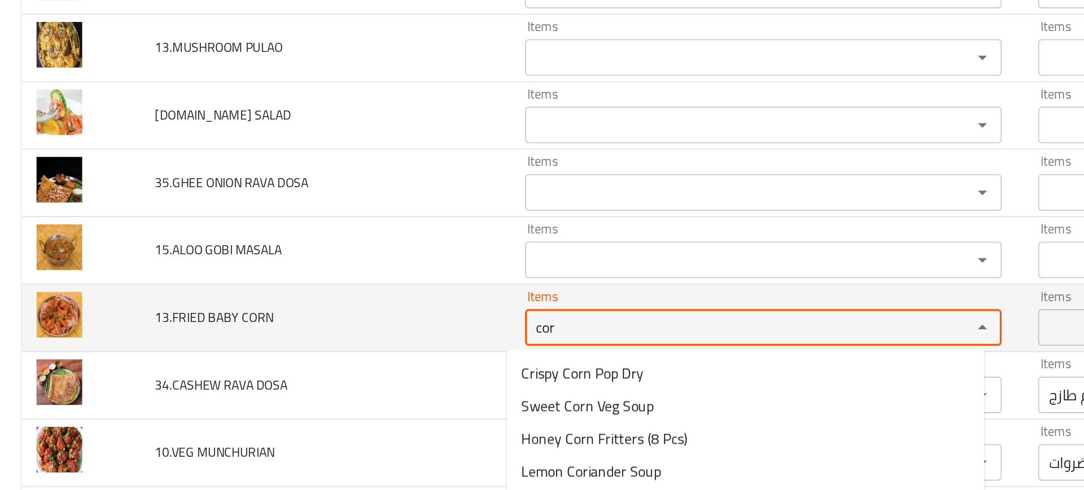
type CORN "corn"
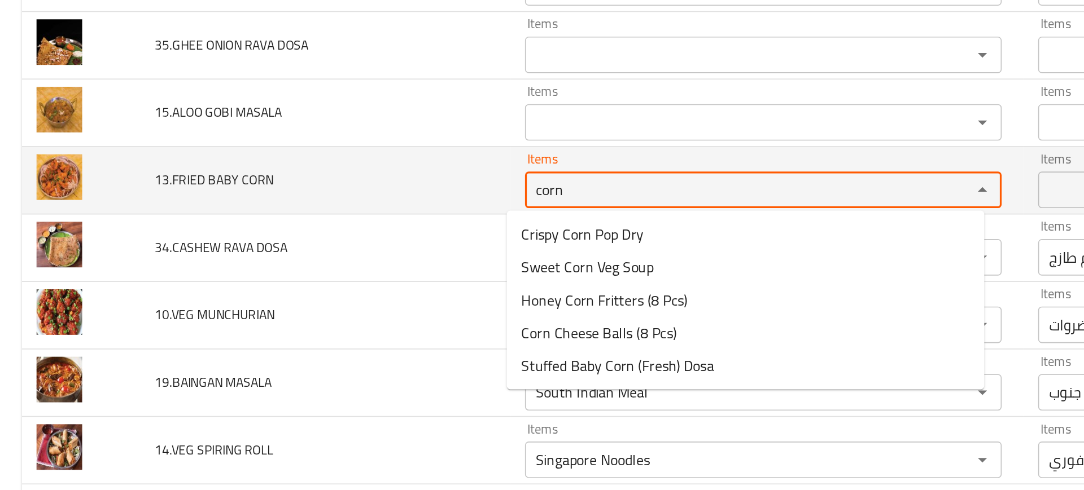
scroll to position [3513, 0]
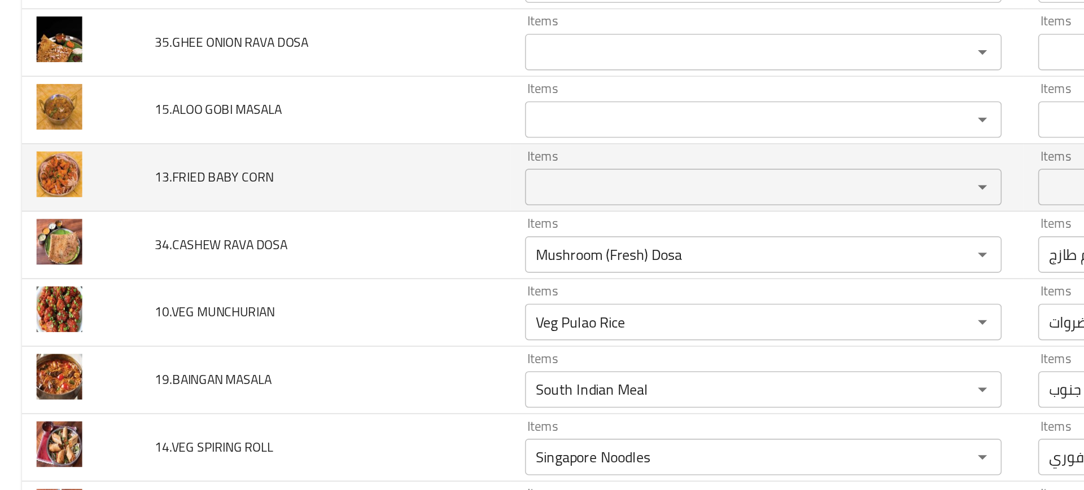
click at [288, 280] on td "10.VEG MUNCHURIAN" at bounding box center [201, 273] width 229 height 42
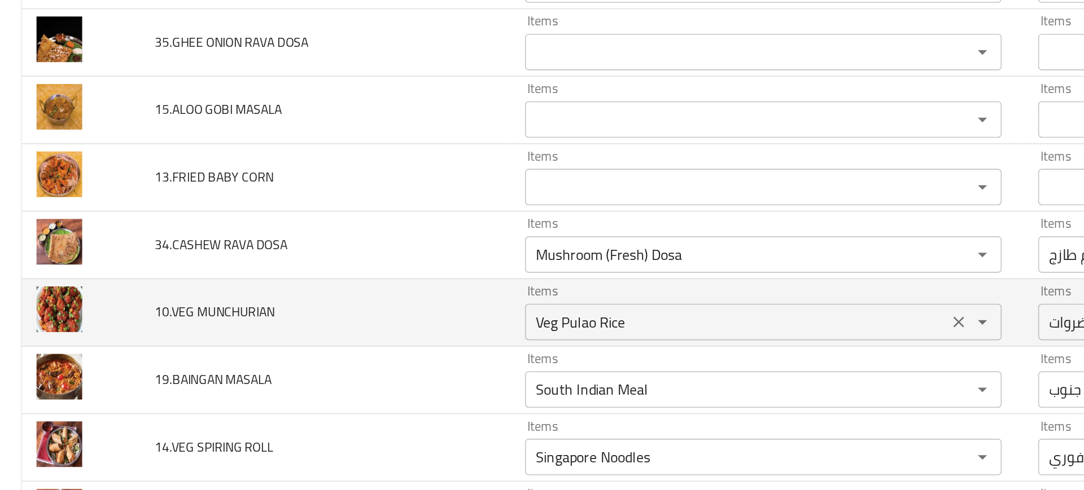
click at [375, 256] on div "Items Veg Pulao Rice Items" at bounding box center [472, 272] width 295 height 34
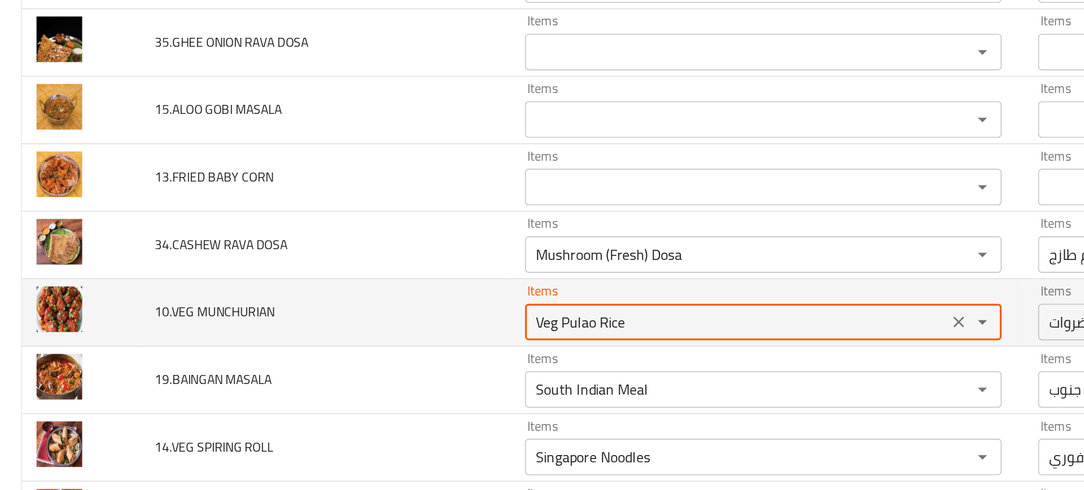
click at [375, 256] on div "Items Veg Pulao Rice Items" at bounding box center [472, 272] width 295 height 34
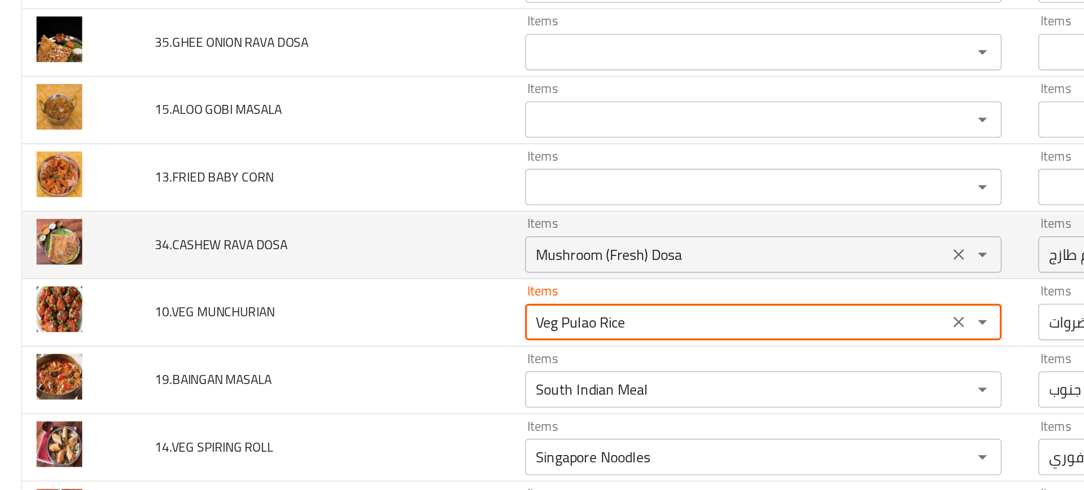
click at [340, 226] on div "Mushroom (Fresh) Dosa Items" at bounding box center [472, 236] width 295 height 23
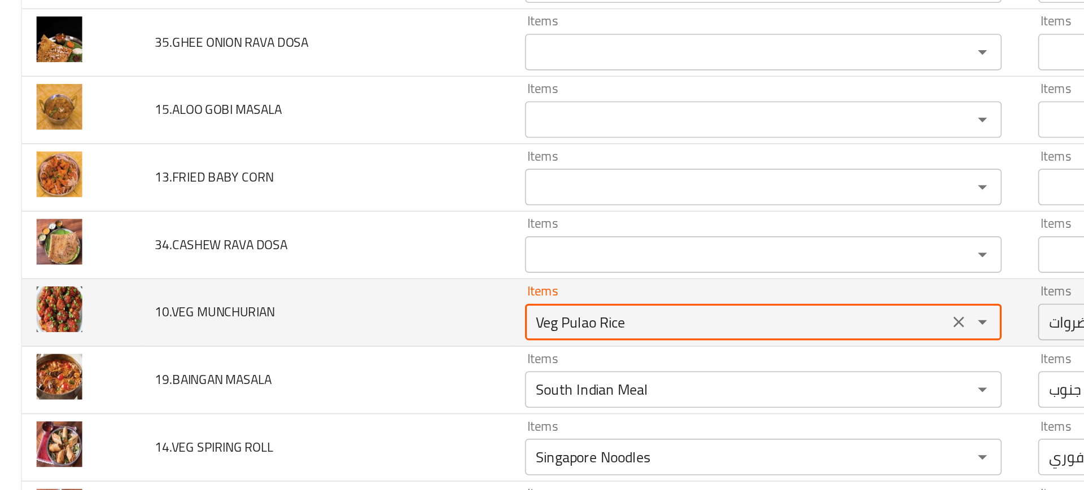
click at [367, 270] on MUNCHURIAN "Veg Pulao Rice" at bounding box center [455, 278] width 255 height 16
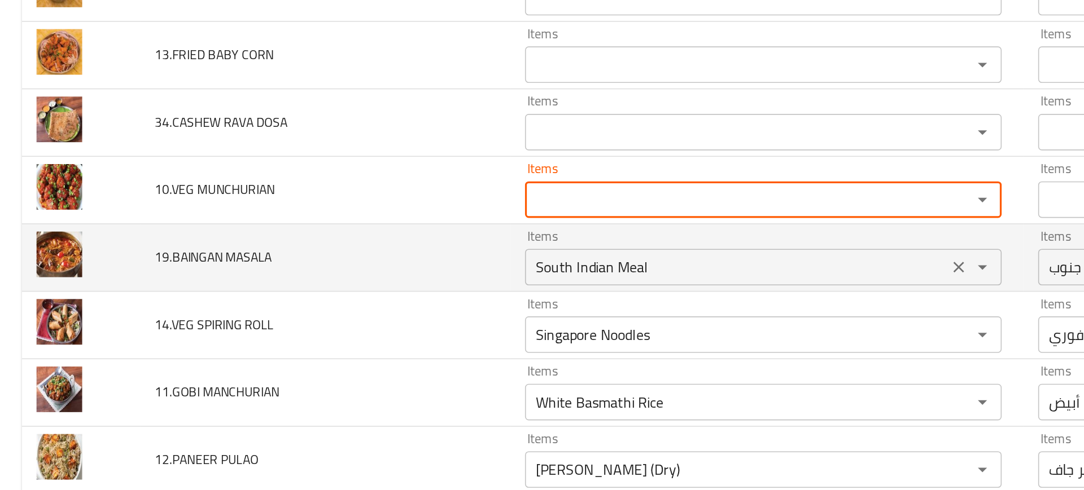
scroll to position [3589, 0]
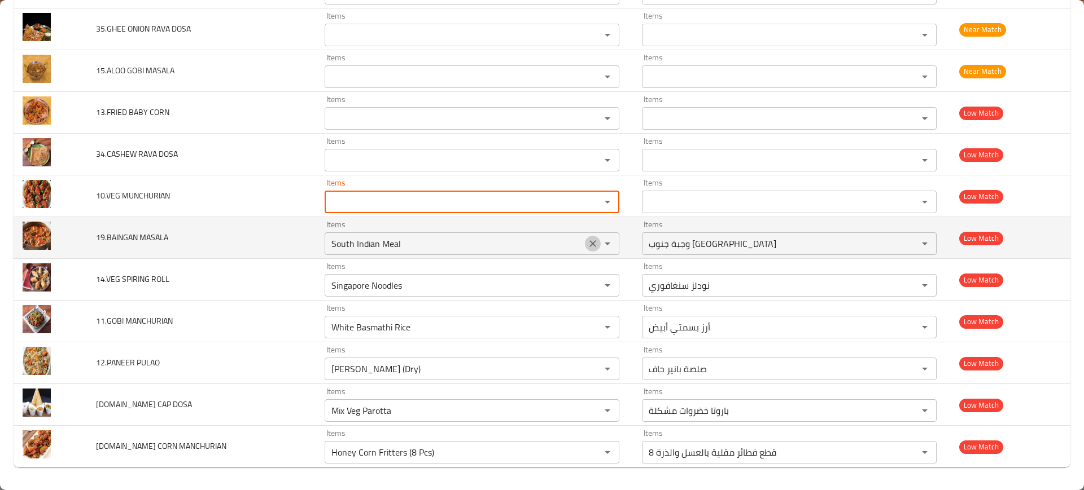
click at [587, 241] on icon "Clear" at bounding box center [592, 243] width 11 height 11
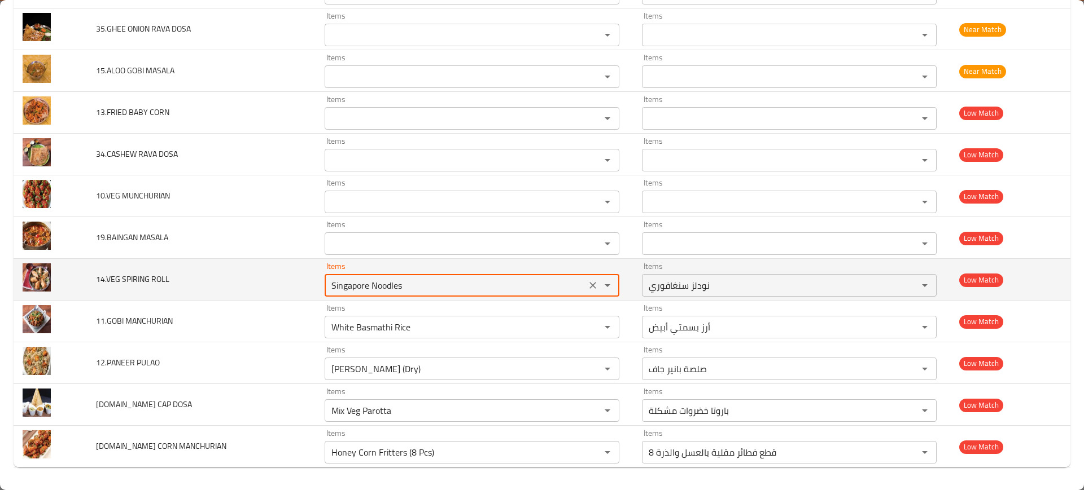
click at [541, 282] on ROLL "Singapore Noodles" at bounding box center [455, 286] width 255 height 16
type ROLL "d"
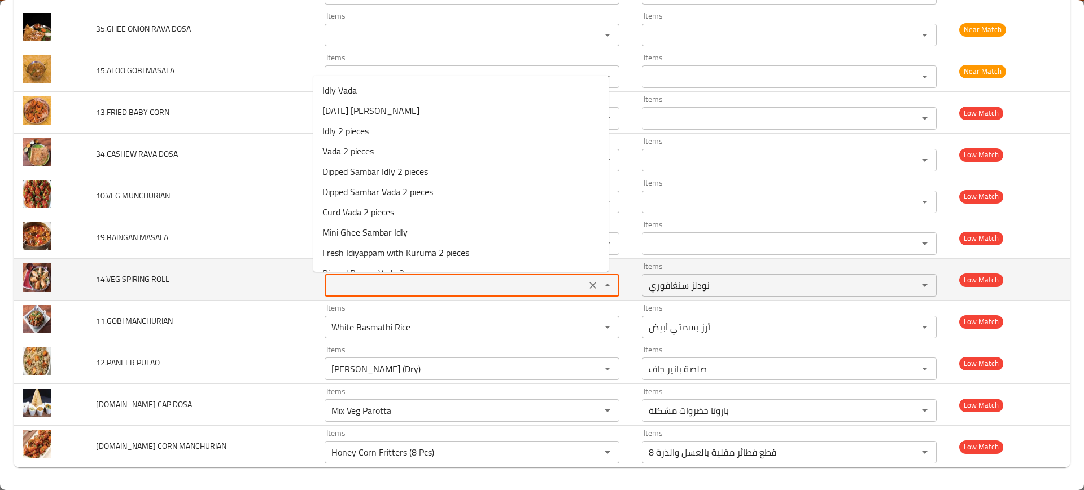
type ROLL "s"
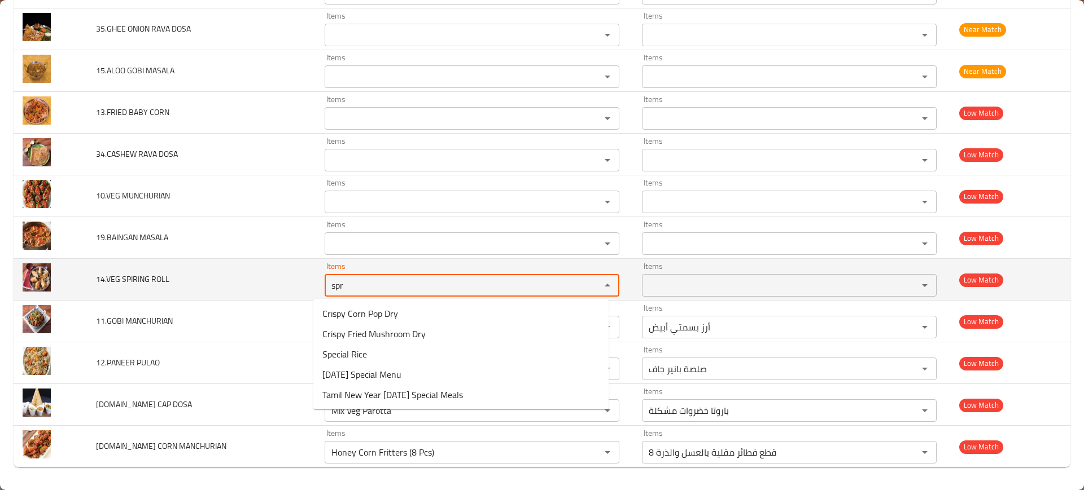
type ROLL "spri"
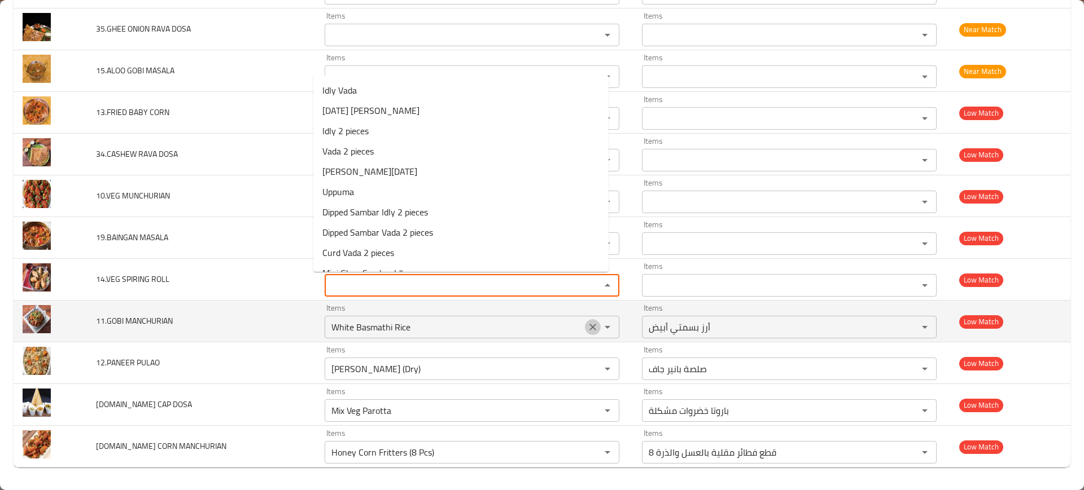
click at [587, 325] on icon "Clear" at bounding box center [592, 327] width 11 height 11
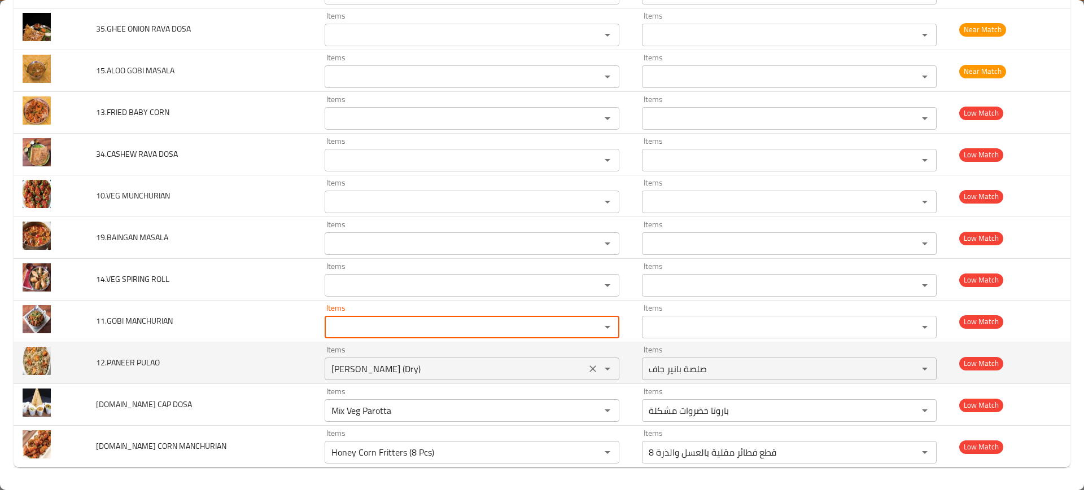
click at [587, 369] on icon "Clear" at bounding box center [592, 368] width 11 height 11
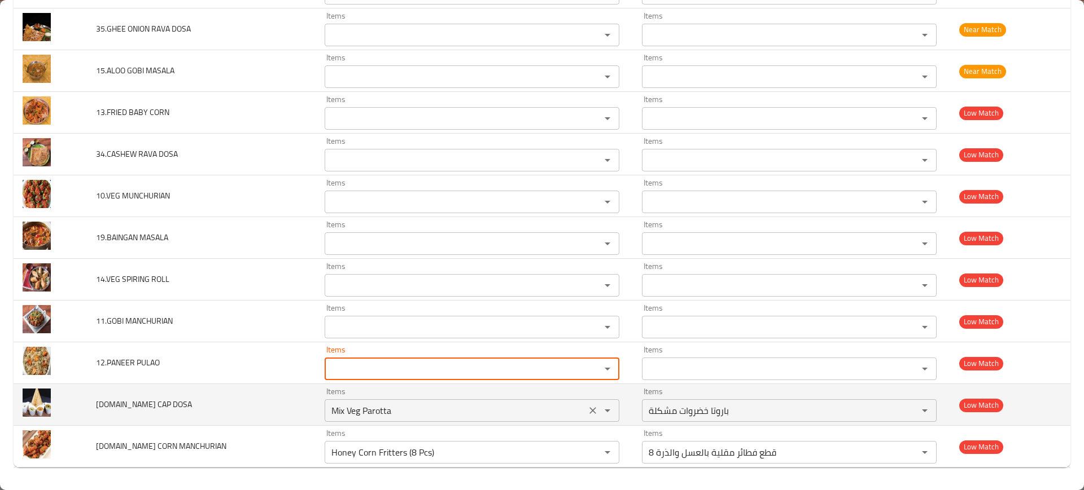
click at [580, 401] on div "Mix Veg Parotta Items" at bounding box center [472, 411] width 295 height 23
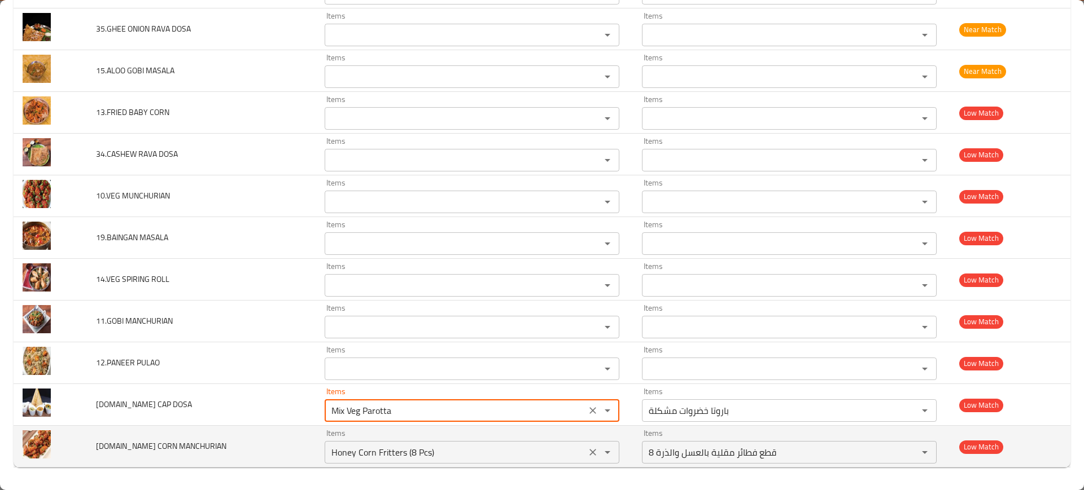
click at [587, 452] on icon "Clear" at bounding box center [592, 452] width 11 height 11
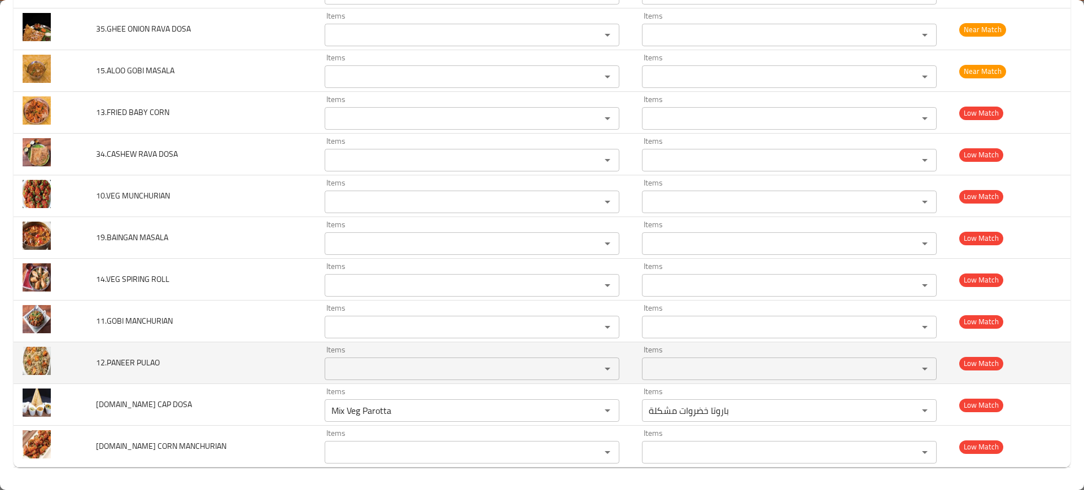
click at [155, 363] on span "12.PANEER PULAO" at bounding box center [128, 363] width 64 height 15
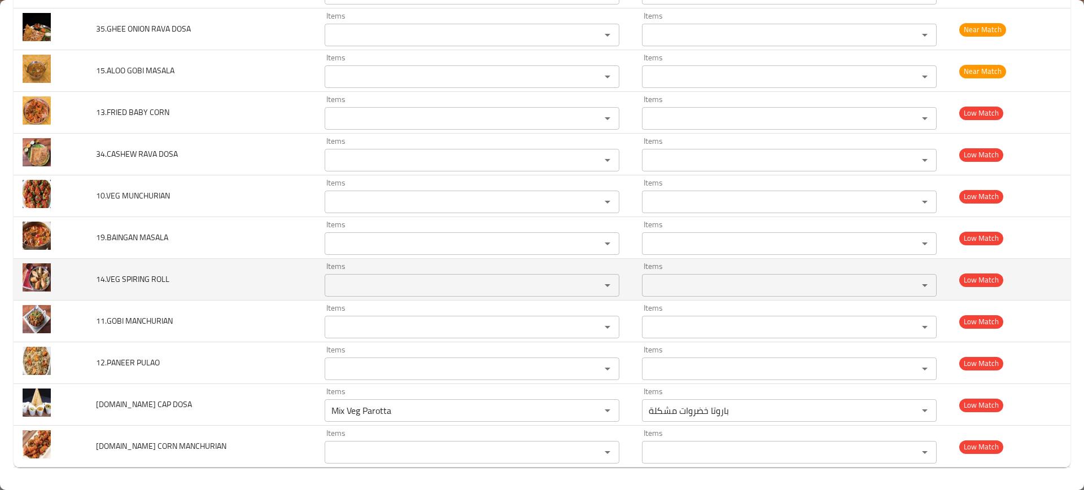
click at [302, 277] on td "14.VEG SPIRING ROLL" at bounding box center [201, 280] width 229 height 42
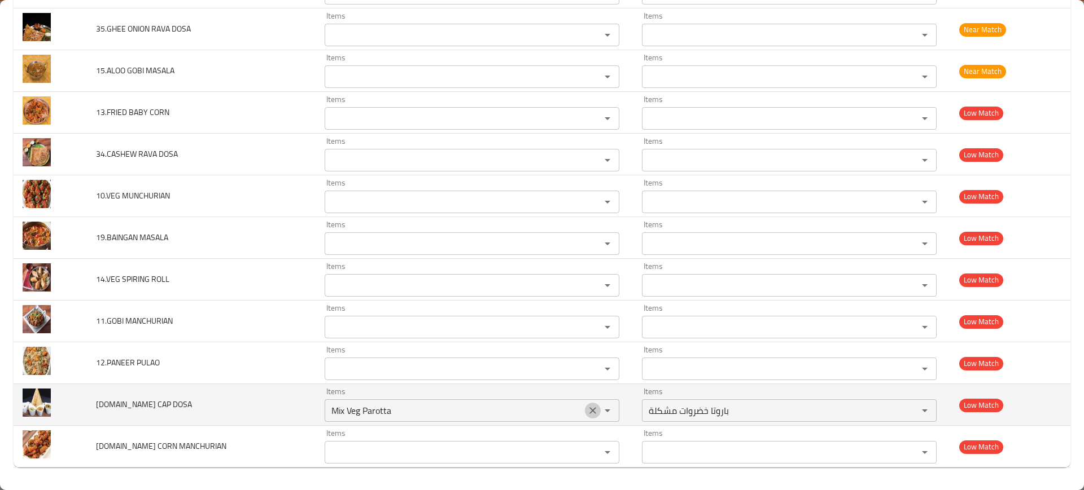
click at [589, 412] on icon "Clear" at bounding box center [592, 411] width 7 height 7
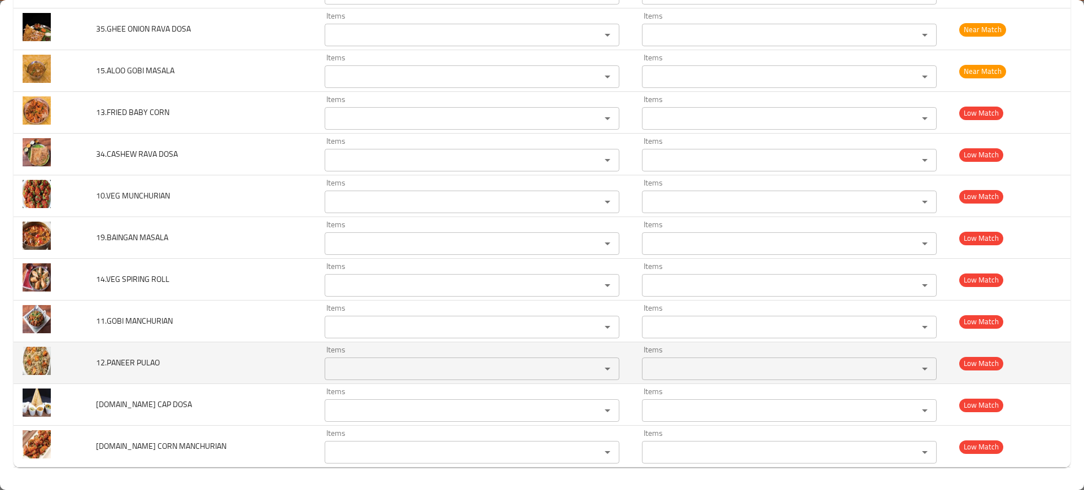
click at [226, 350] on td "12.PANEER PULAO" at bounding box center [201, 364] width 229 height 42
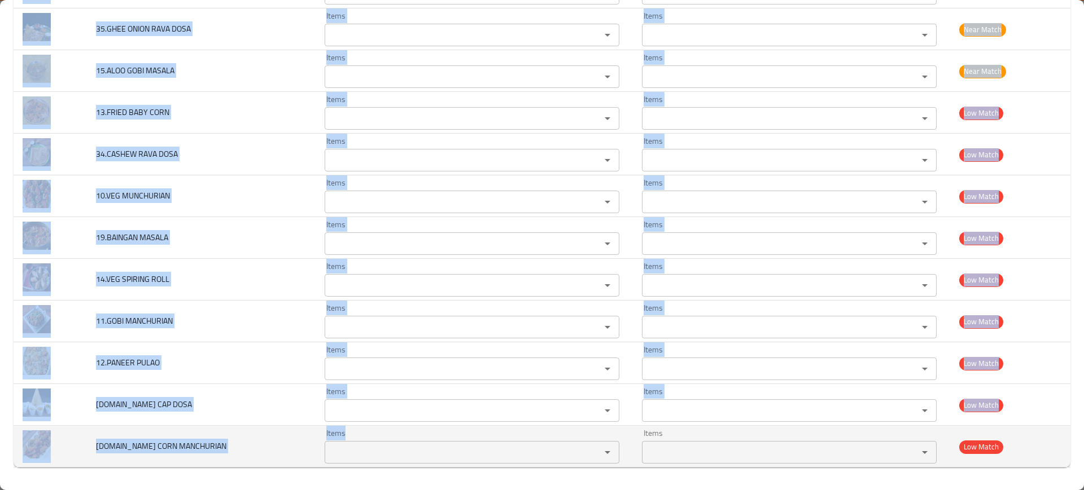
drag, startPoint x: 97, startPoint y: 103, endPoint x: 440, endPoint y: 444, distance: 483.7
copy tbody "10.RASAM VADA Items Items Items Items Near Match 11.PANEER BRIYANI Items Items …"
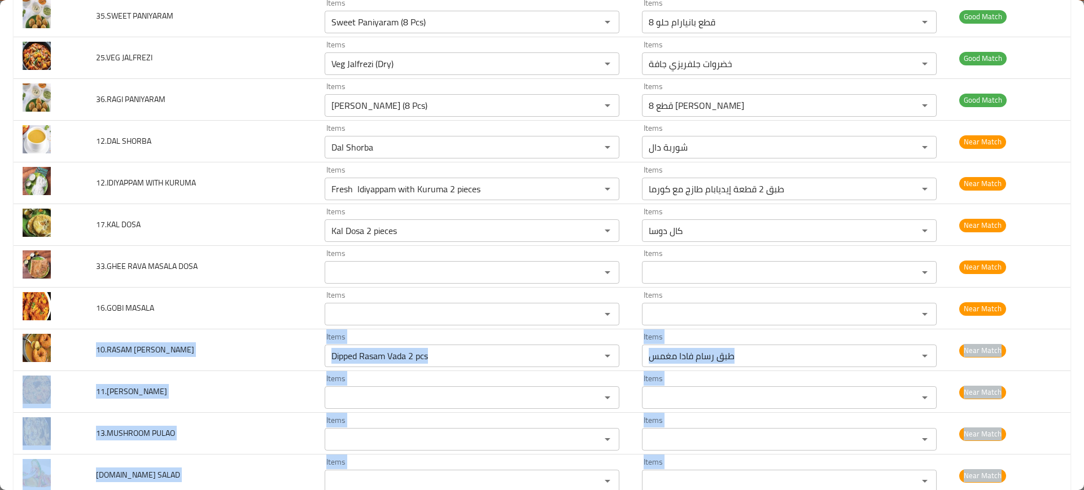
scroll to position [3100, 0]
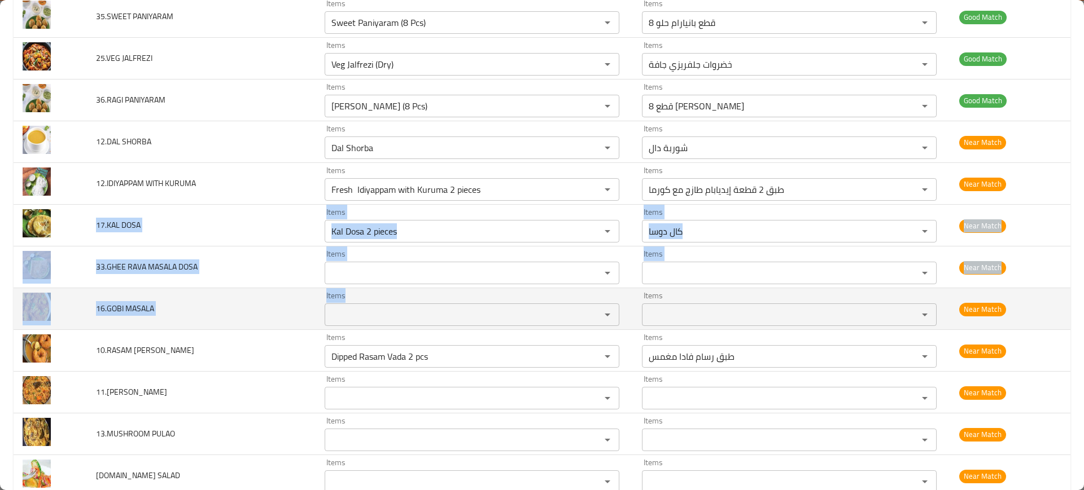
drag, startPoint x: 87, startPoint y: 225, endPoint x: 360, endPoint y: 317, distance: 288.1
copy tbody "17.KAL DOSA Items Items Items Items Near Match 33.GHEE RAVA MASALA DOSA Items I…"
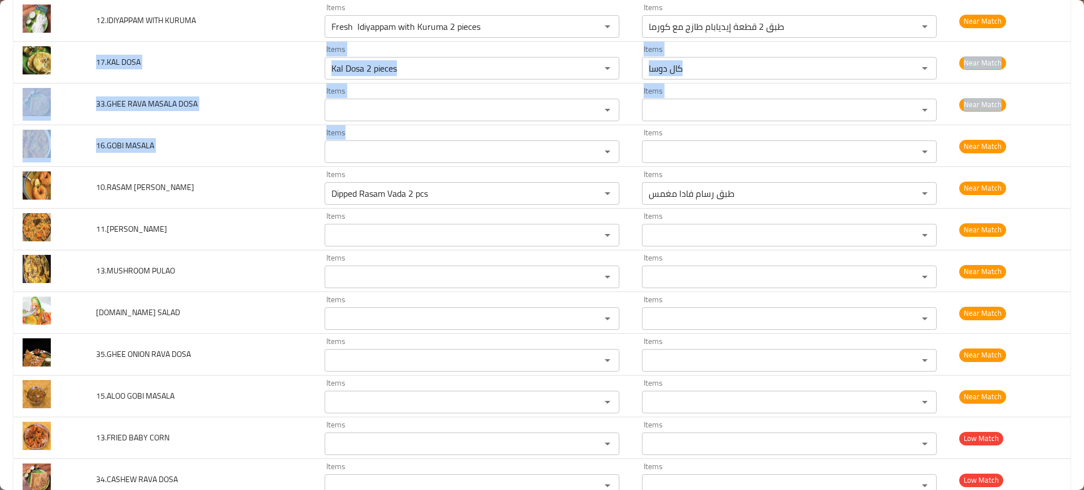
scroll to position [3262, 0]
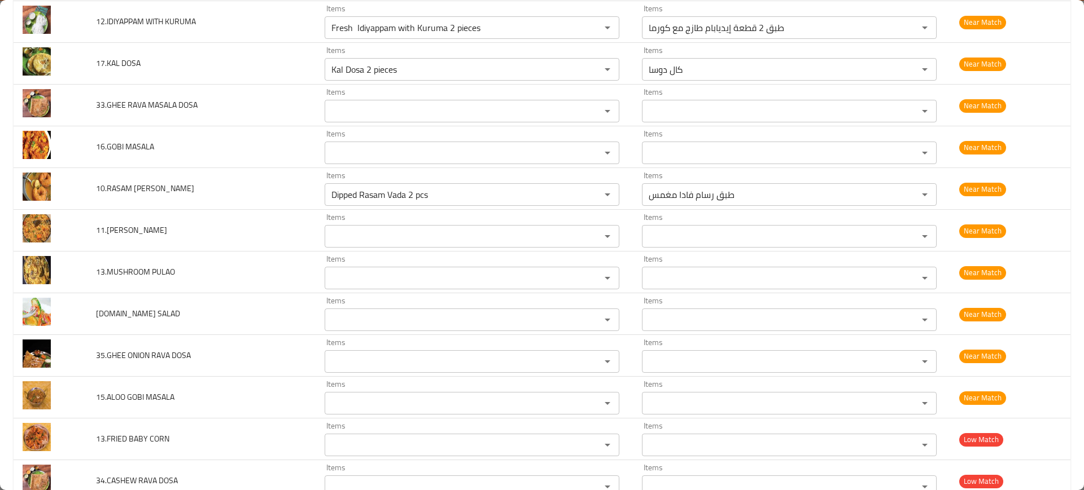
click at [268, 223] on td "11.PANEER BRIYANI" at bounding box center [201, 231] width 229 height 42
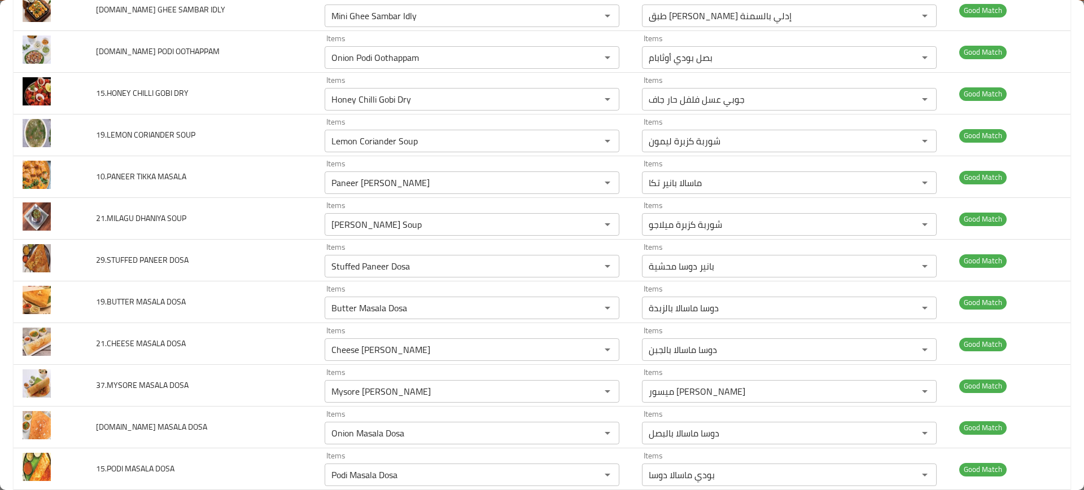
scroll to position [416, 0]
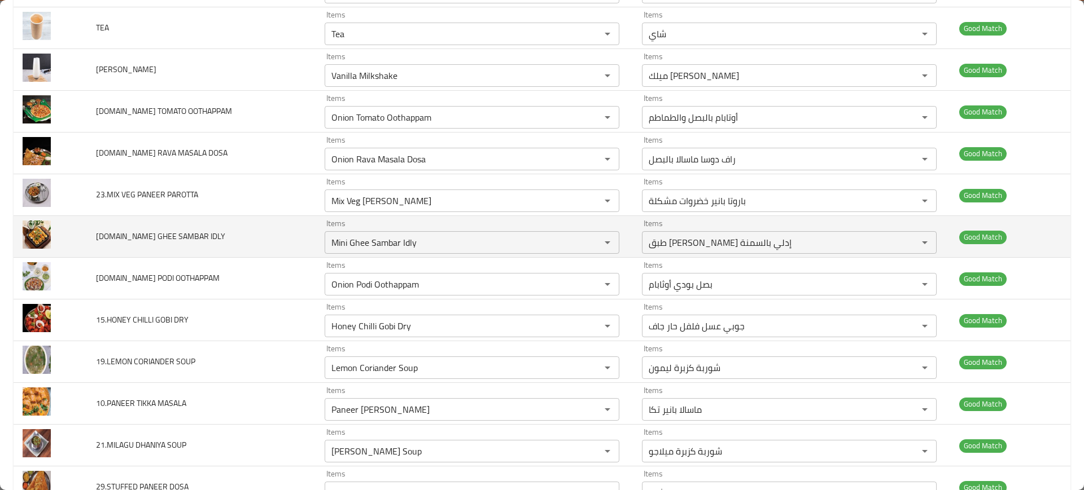
click at [249, 220] on td "11.MINI GHEE SAMBAR IDLY" at bounding box center [201, 237] width 229 height 42
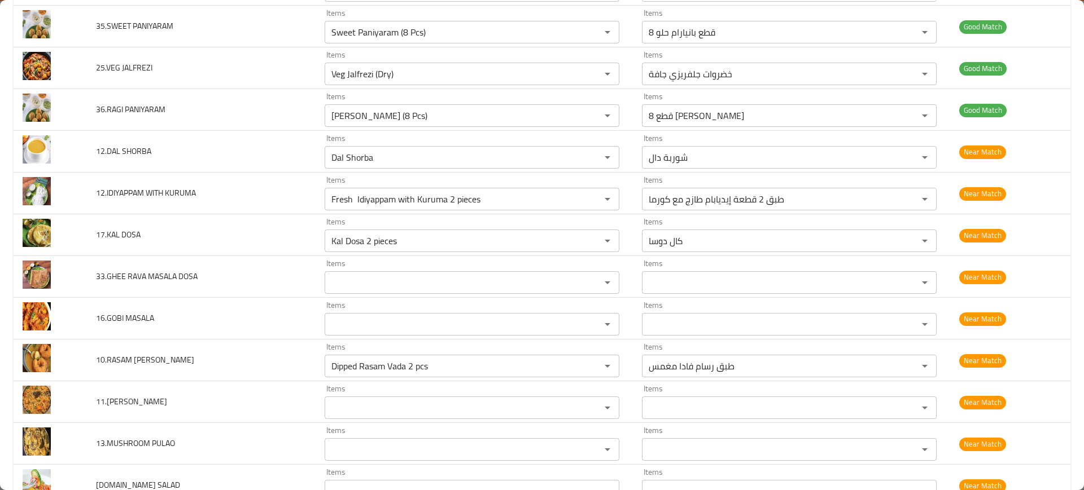
scroll to position [3104, 0]
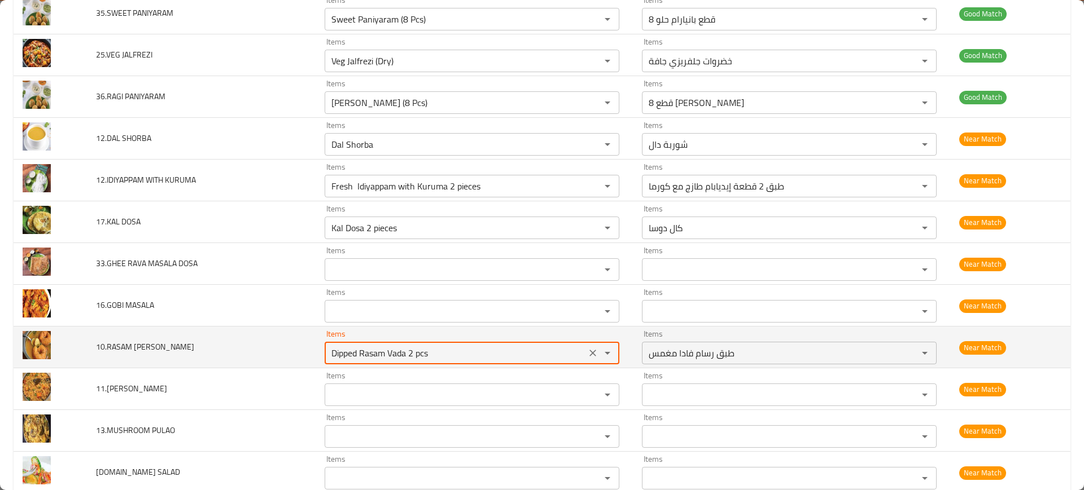
click at [389, 355] on VADA "Dipped Rasam Vada 2 pcs" at bounding box center [455, 353] width 255 height 16
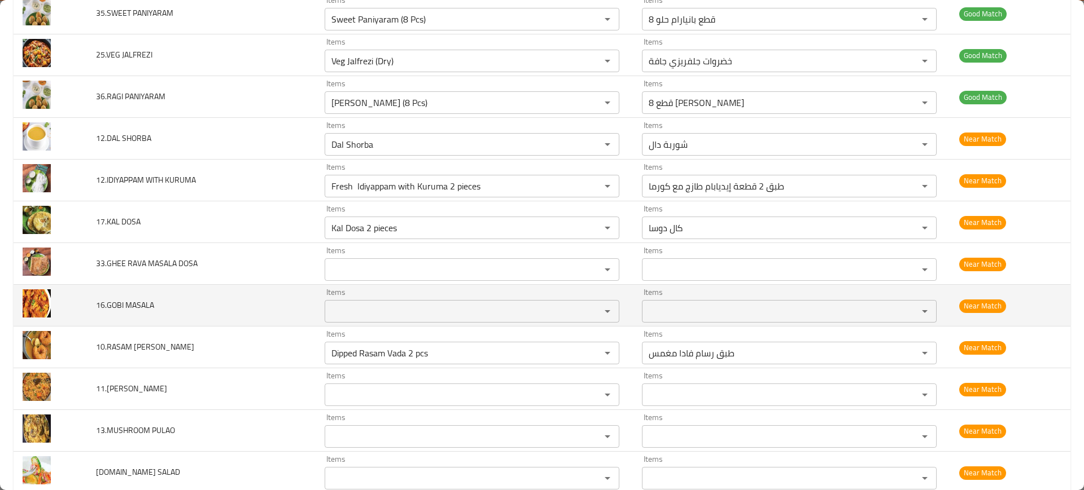
click at [183, 308] on td "16.GOBI MASALA" at bounding box center [201, 306] width 229 height 42
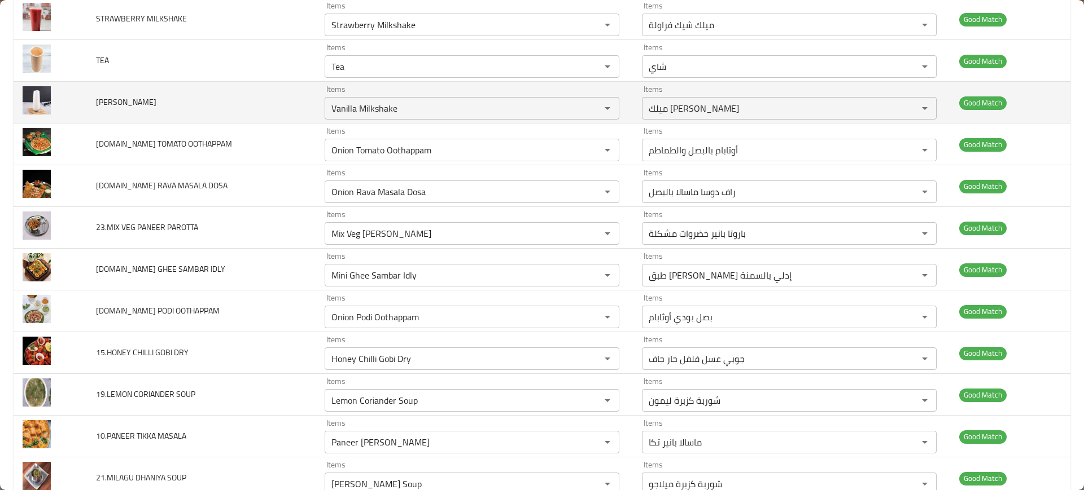
scroll to position [0, 0]
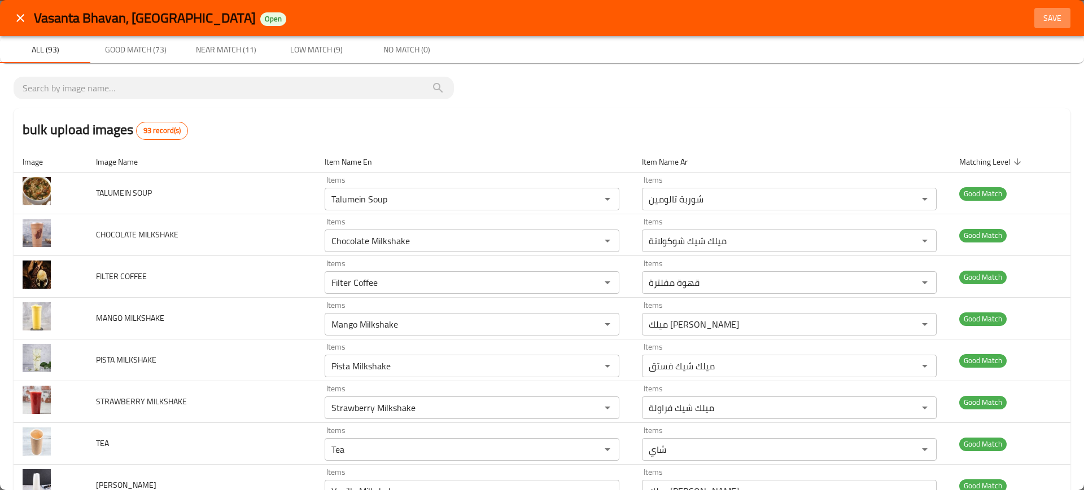
click at [1039, 18] on span "Save" at bounding box center [1052, 18] width 27 height 14
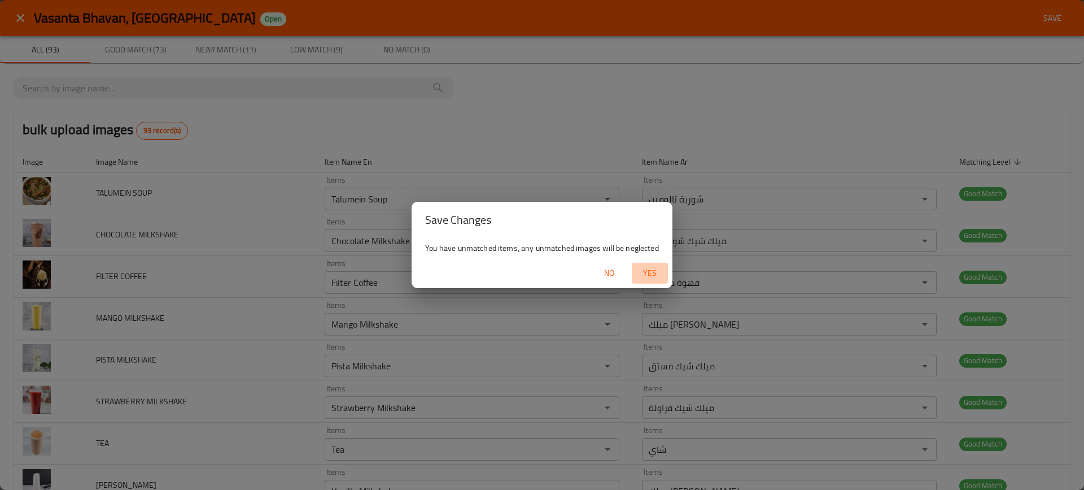
click at [638, 278] on span "Yes" at bounding box center [649, 273] width 27 height 14
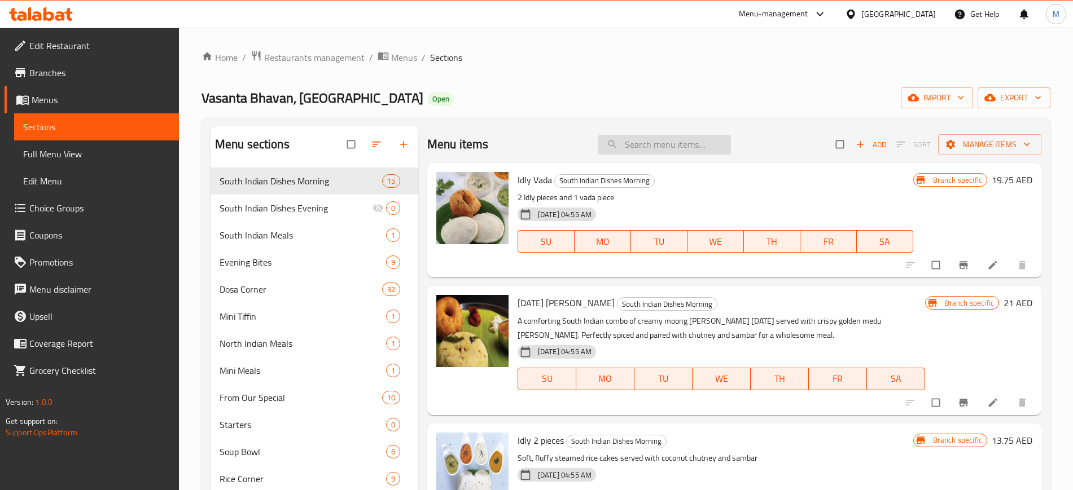
click at [658, 138] on input "search" at bounding box center [664, 145] width 133 height 20
paste input "07.CHILLI GOBI"
type input "07.CHILLI GOBI"
paste input "Chilli Gobi"
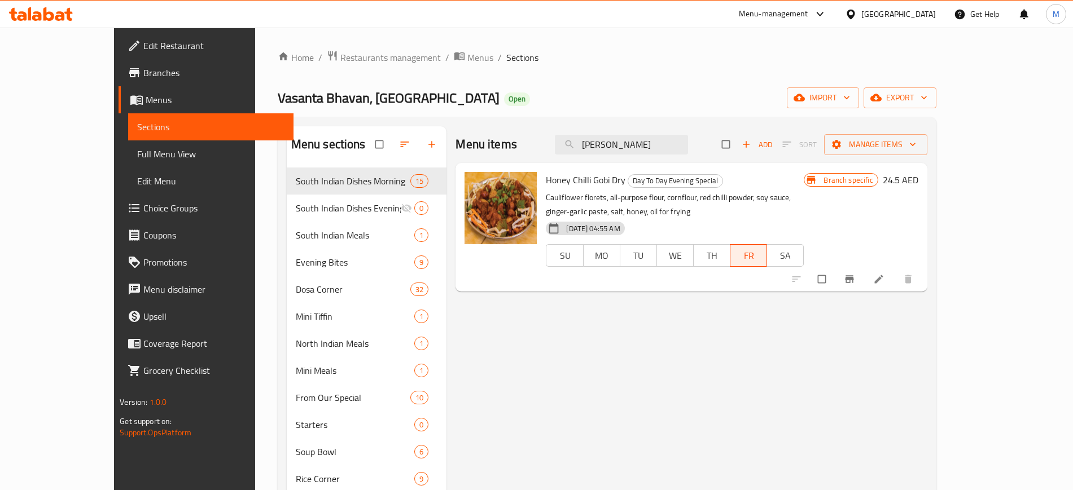
click at [533, 105] on div "Vasanta Bhavan, Dubai Motor City Open import export" at bounding box center [607, 97] width 659 height 21
click at [657, 152] on input "Chilli Gobi" at bounding box center [621, 145] width 133 height 20
paste input "Mysore [PERSON_NAME]"
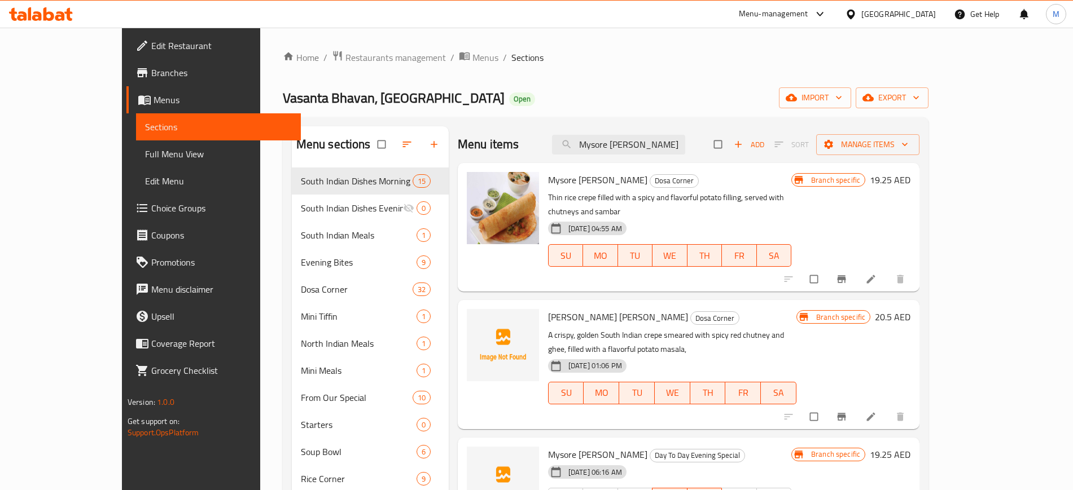
paste input "Cheese"
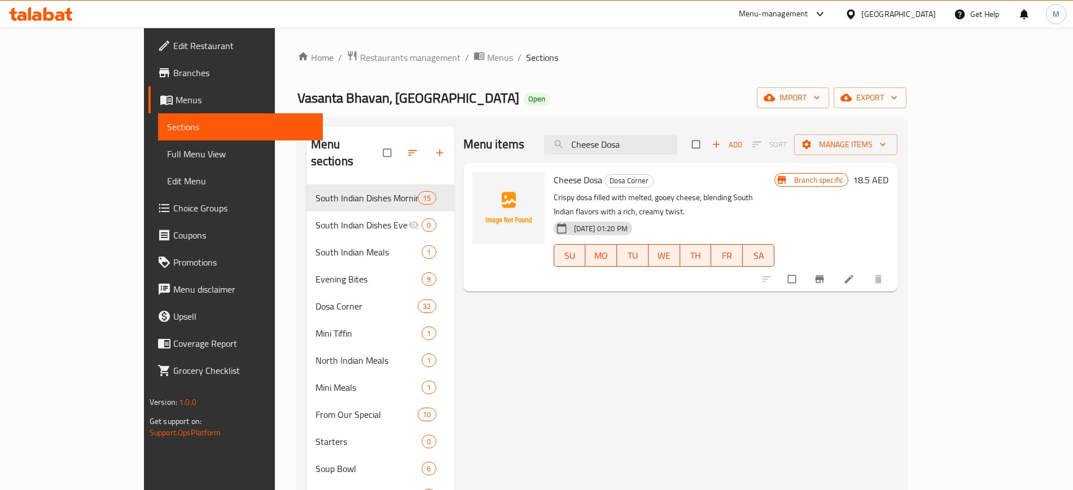
paste input "Dipped Rasam Vada 2 pcs"
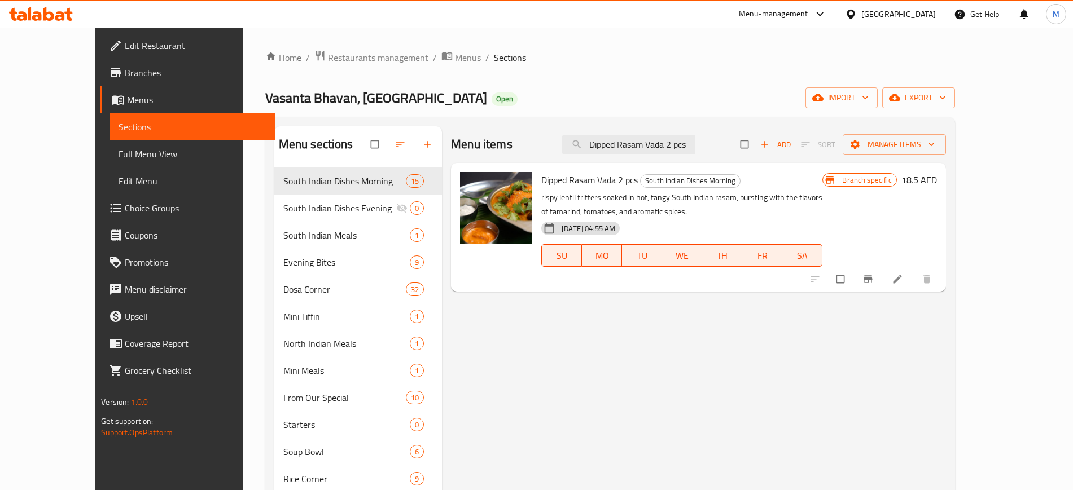
type input "Dipped Rasam Vada 2 pcs"
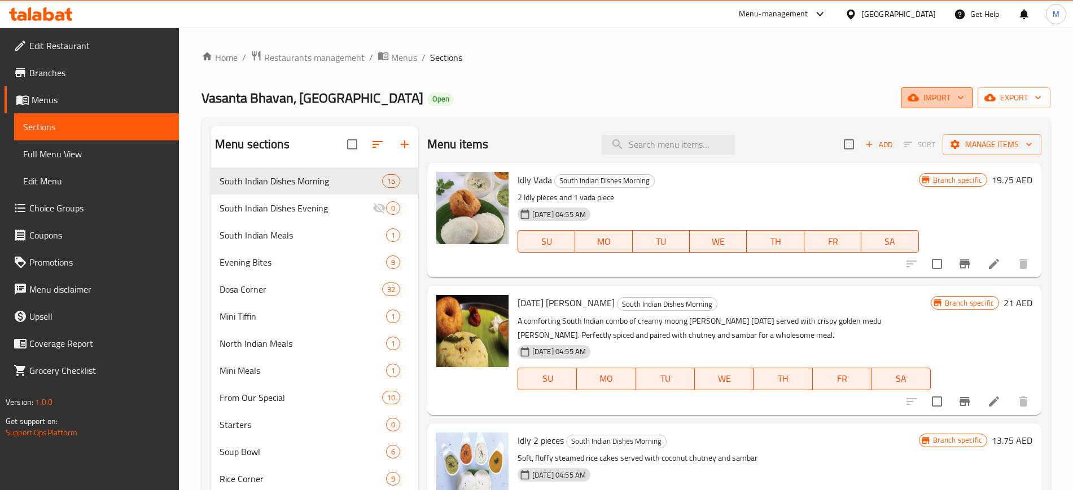
click at [936, 103] on span "import" at bounding box center [937, 98] width 54 height 14
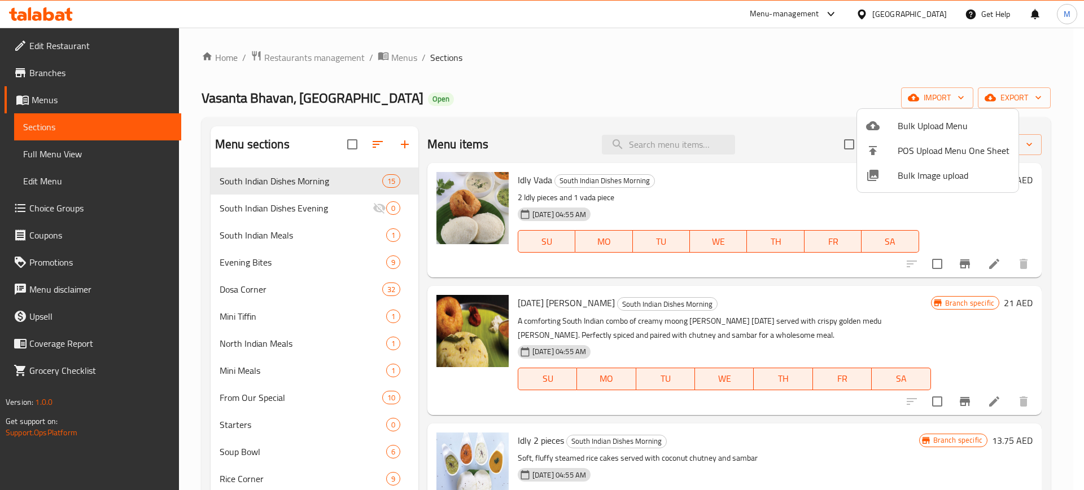
click at [699, 73] on div at bounding box center [542, 245] width 1084 height 490
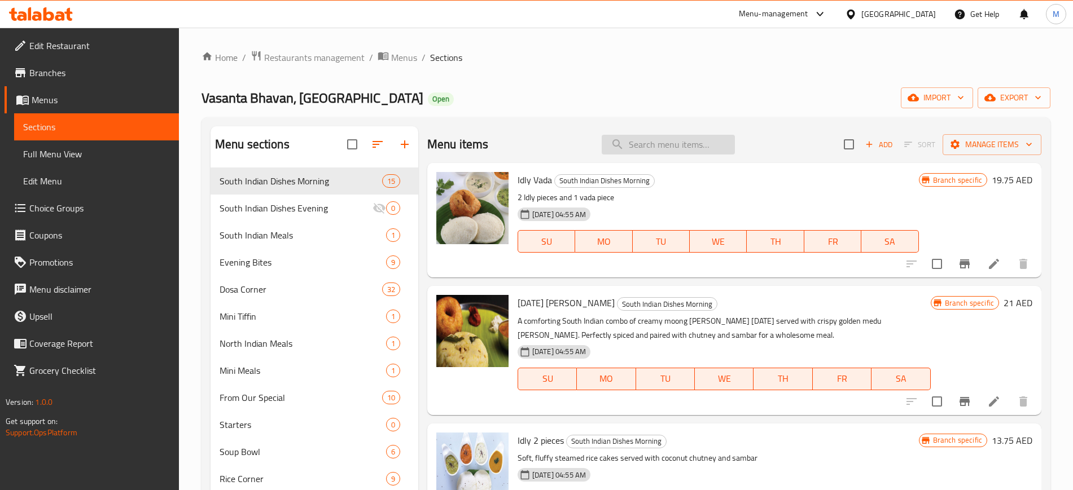
click at [664, 144] on input "search" at bounding box center [668, 145] width 133 height 20
click at [628, 143] on input "search" at bounding box center [664, 145] width 133 height 20
paste input "Dipped Rasam Vada 2 pcs"
type input "Dipped Rasam Vada 2 pcs"
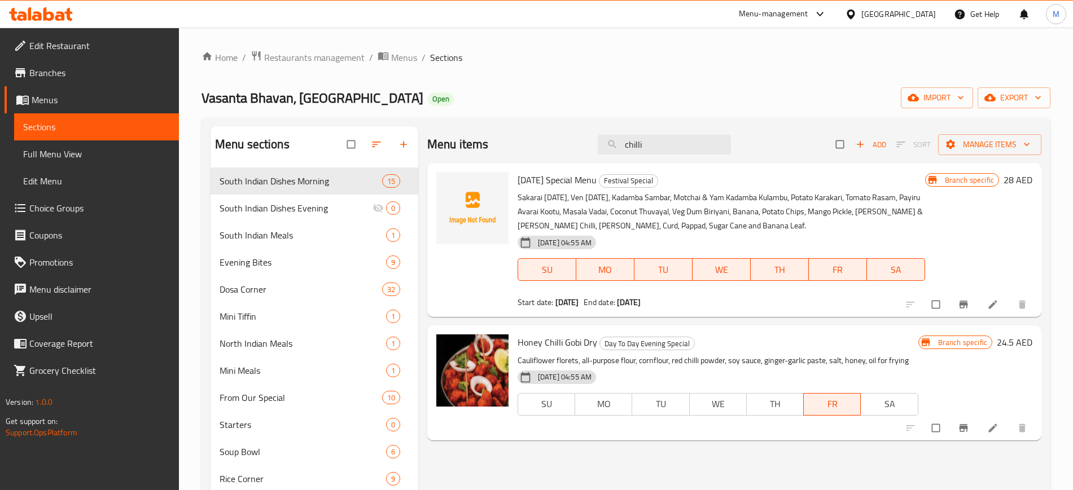
type input "chilli"
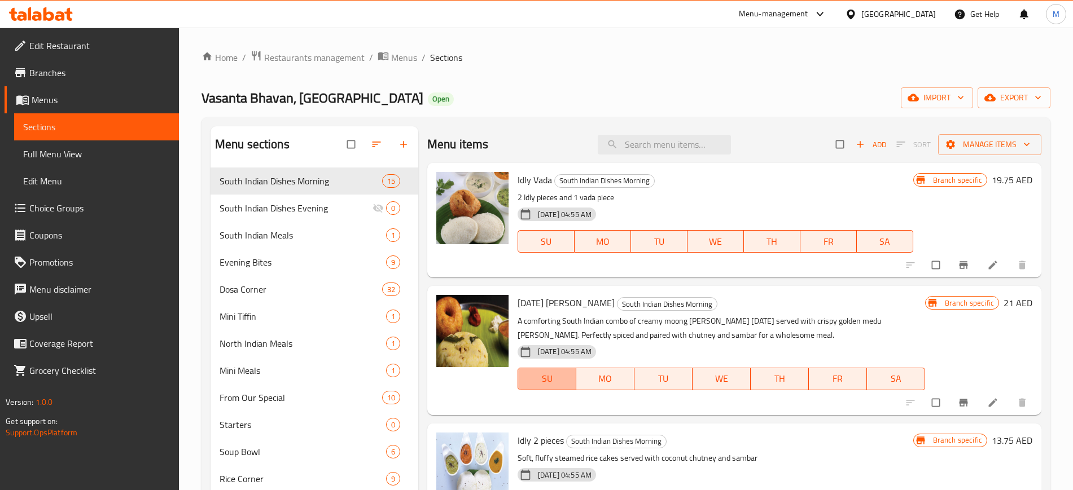
click at [562, 371] on span "SU" at bounding box center [547, 379] width 49 height 16
click at [690, 316] on p "A comforting South Indian combo of creamy moong [PERSON_NAME] [DATE] served wit…" at bounding box center [722, 328] width 408 height 28
click at [994, 104] on span "export" at bounding box center [1014, 98] width 55 height 14
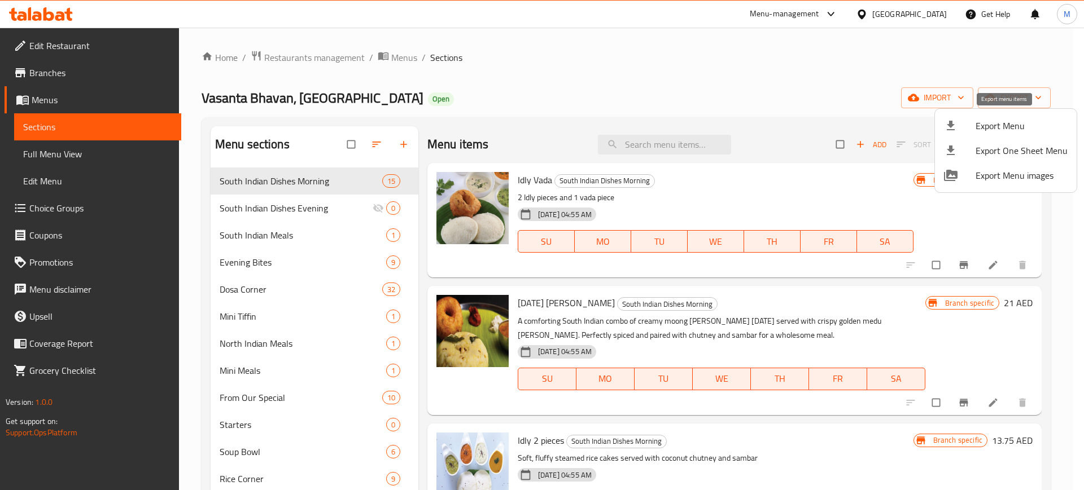
click at [981, 119] on span "Export Menu" at bounding box center [1021, 126] width 92 height 14
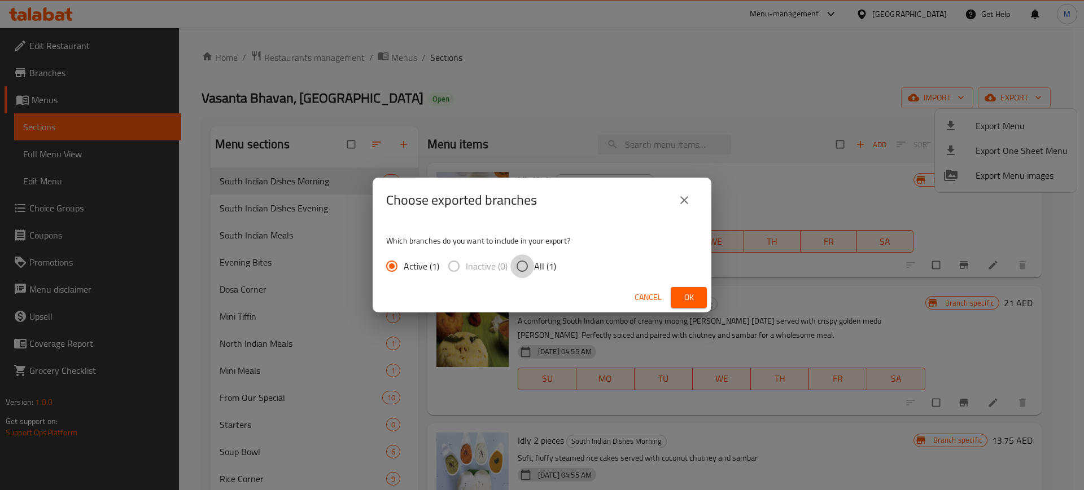
click at [533, 269] on input "All (1)" at bounding box center [522, 267] width 24 height 24
radio input "true"
click at [690, 304] on span "Ok" at bounding box center [689, 298] width 18 height 14
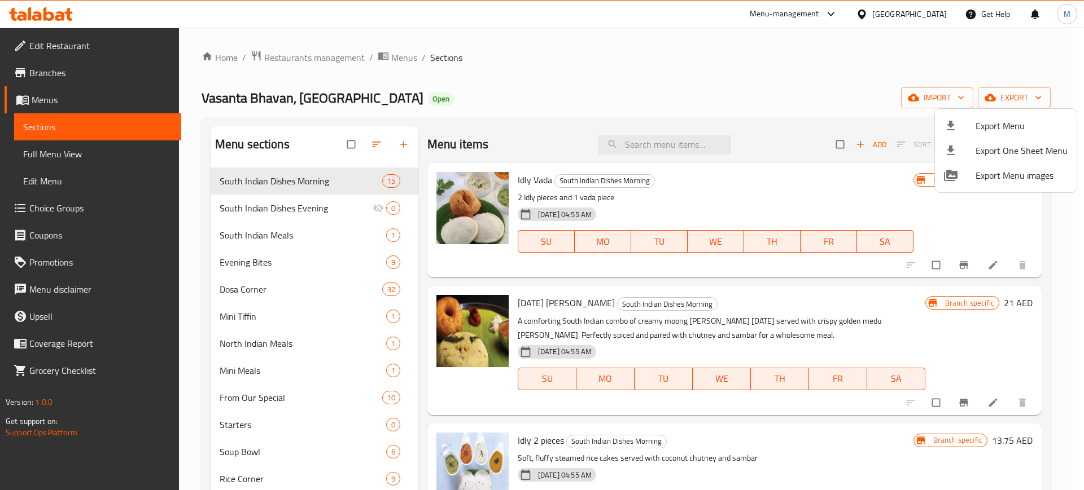
click at [517, 133] on div at bounding box center [542, 245] width 1084 height 490
